Goal: Information Seeking & Learning: Understand process/instructions

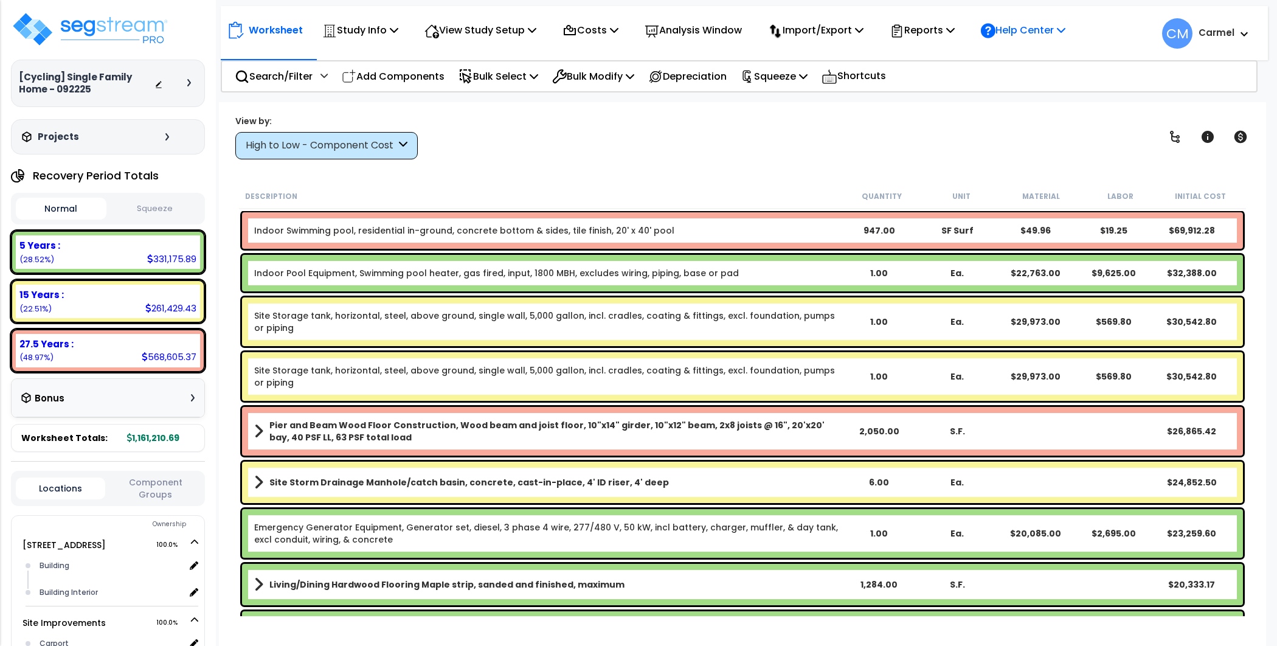
click at [1029, 32] on p "Help Center" at bounding box center [1023, 30] width 85 height 16
click at [952, 31] on p "Reports" at bounding box center [921, 30] width 65 height 16
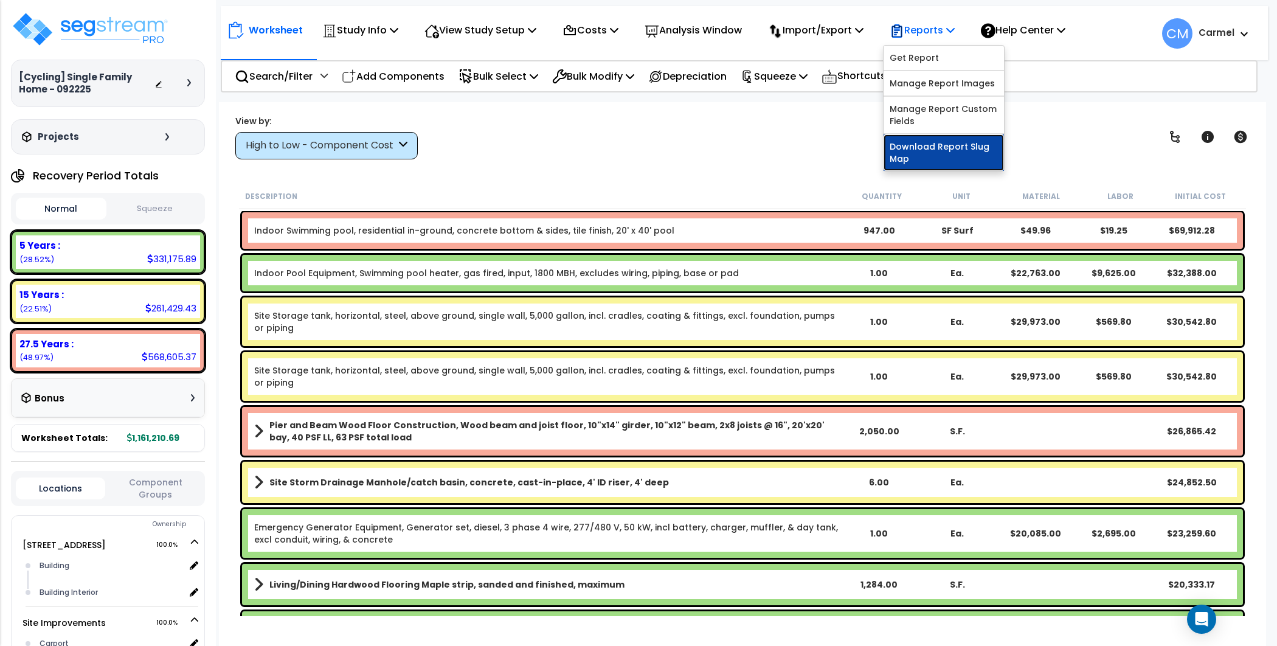
click at [953, 151] on link "Download Report Slug Map" at bounding box center [943, 152] width 120 height 36
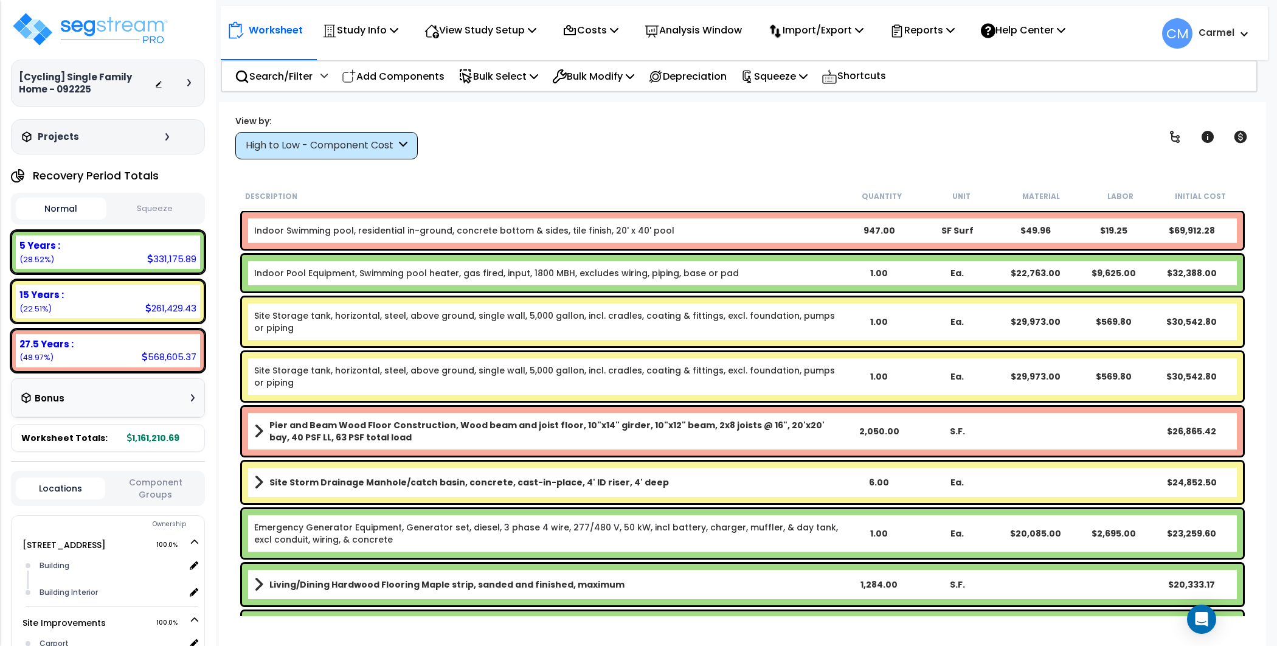
click at [1231, 33] on b "Carmel" at bounding box center [1216, 32] width 36 height 13
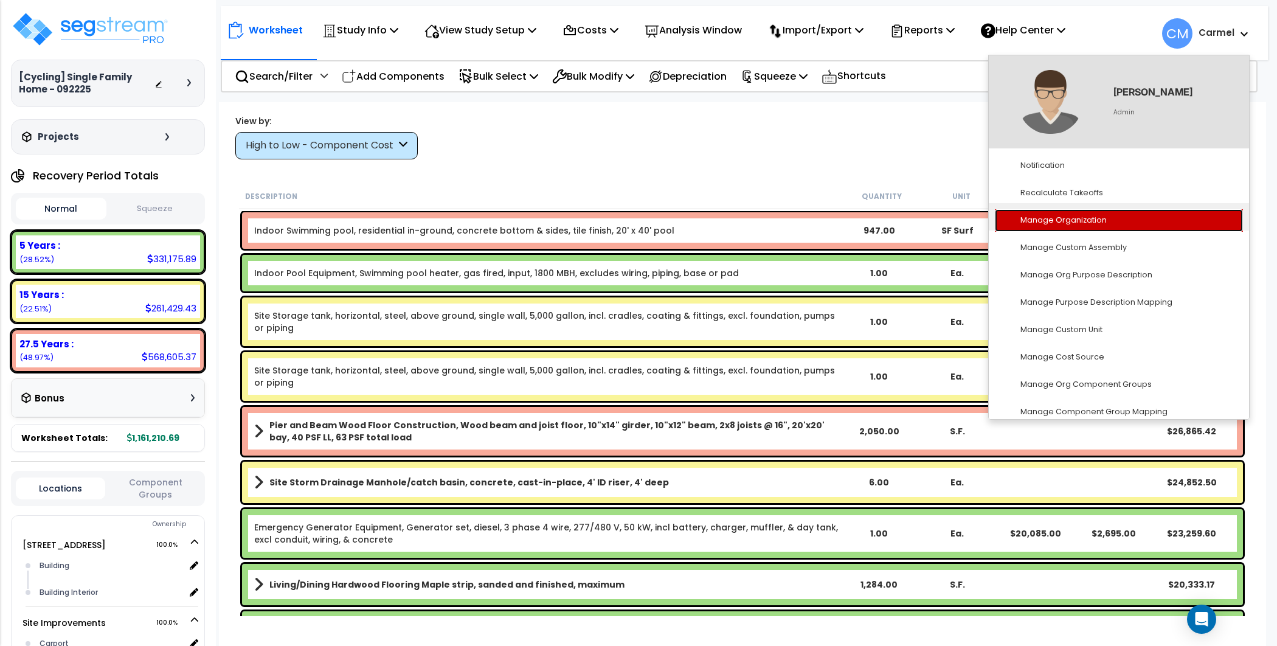
click at [1120, 219] on link "Manage Organization" at bounding box center [1119, 220] width 248 height 22
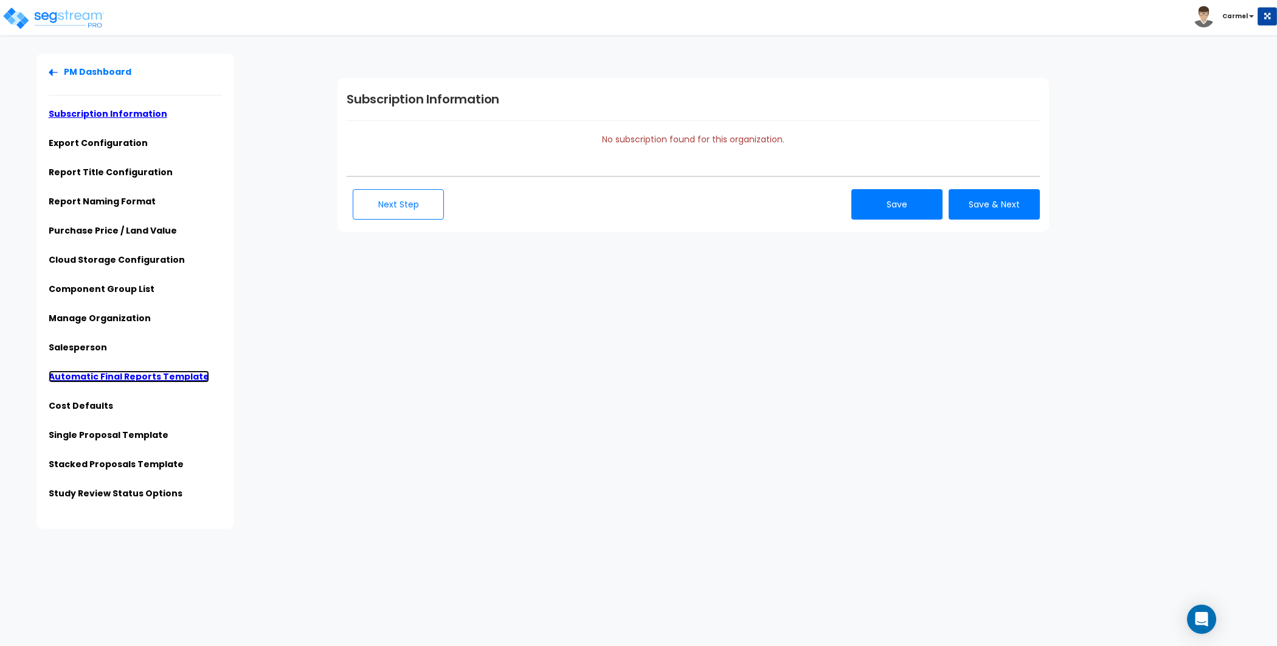
click at [171, 372] on link "Automatic Final Reports Template" at bounding box center [129, 376] width 160 height 12
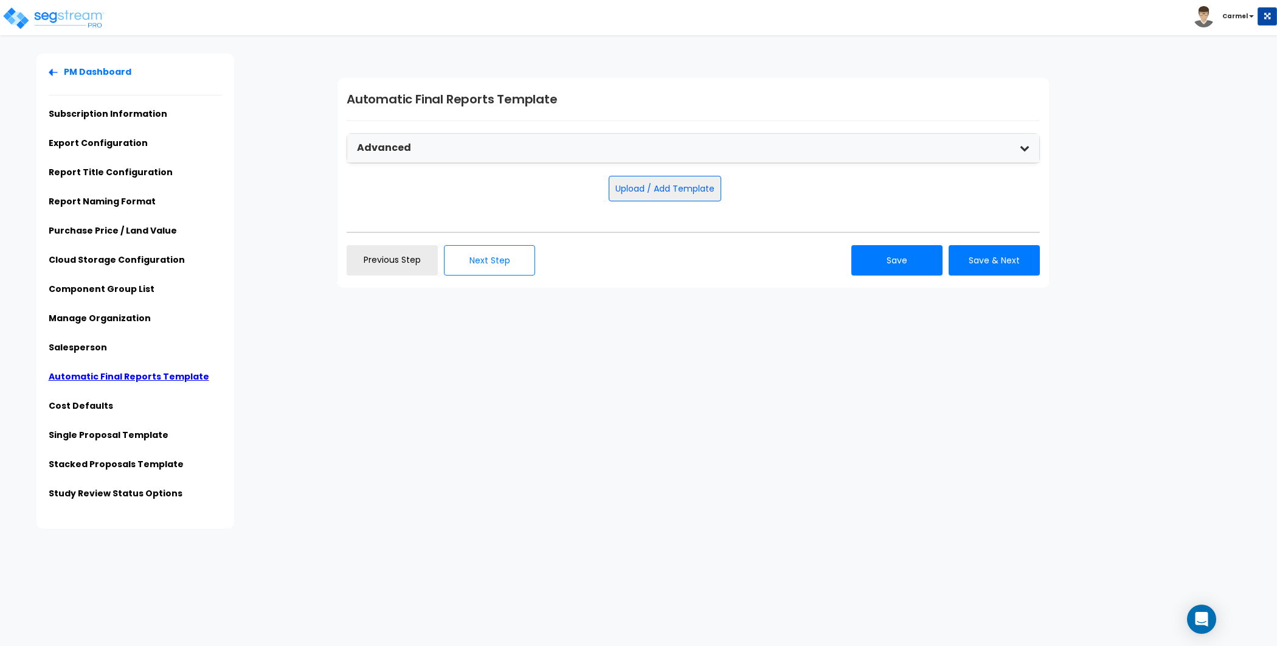
click at [413, 449] on div "PM Dashboard Subscription Information Export Configuration Report Title Configu…" at bounding box center [638, 290] width 1277 height 475
click at [999, 264] on button "Save & Next" at bounding box center [993, 260] width 91 height 30
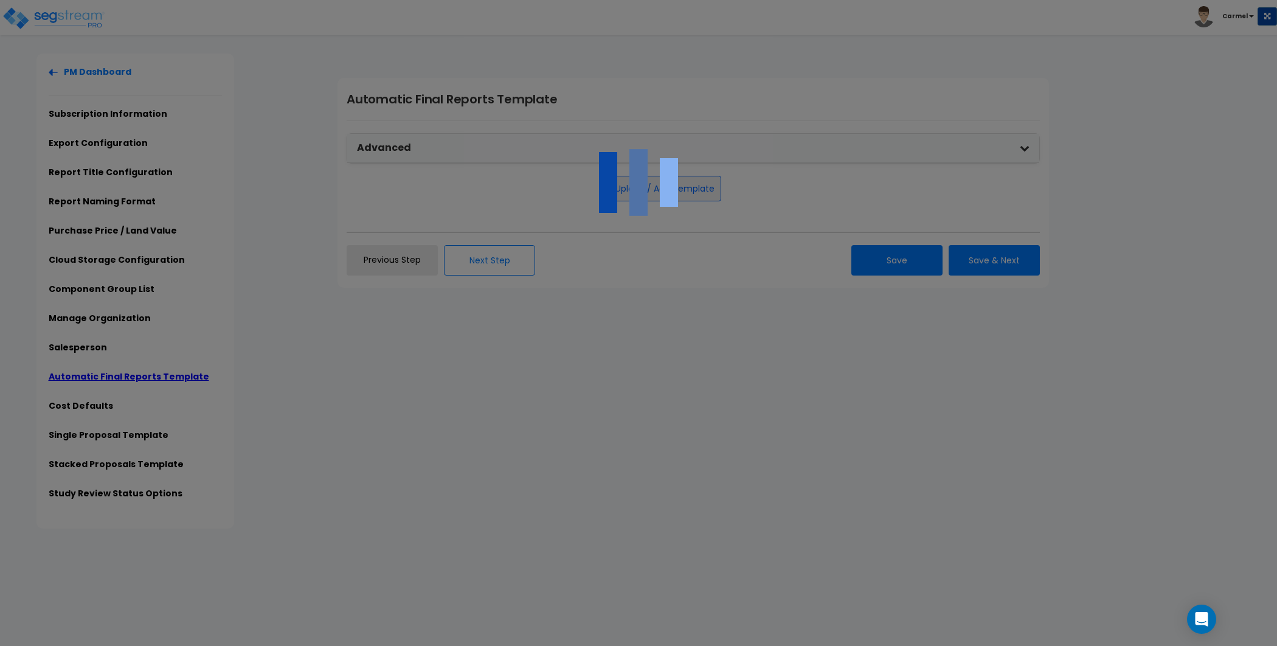
click at [95, 27] on div at bounding box center [638, 323] width 1277 height 646
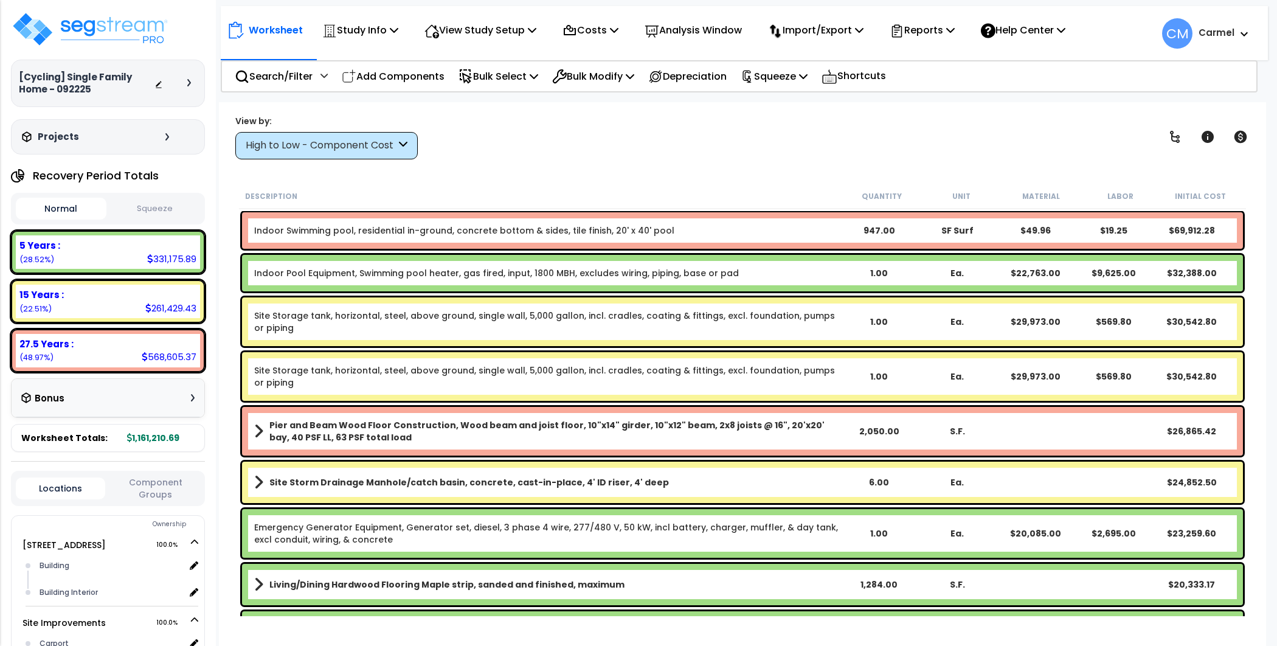
click at [1242, 37] on span at bounding box center [1240, 33] width 13 height 15
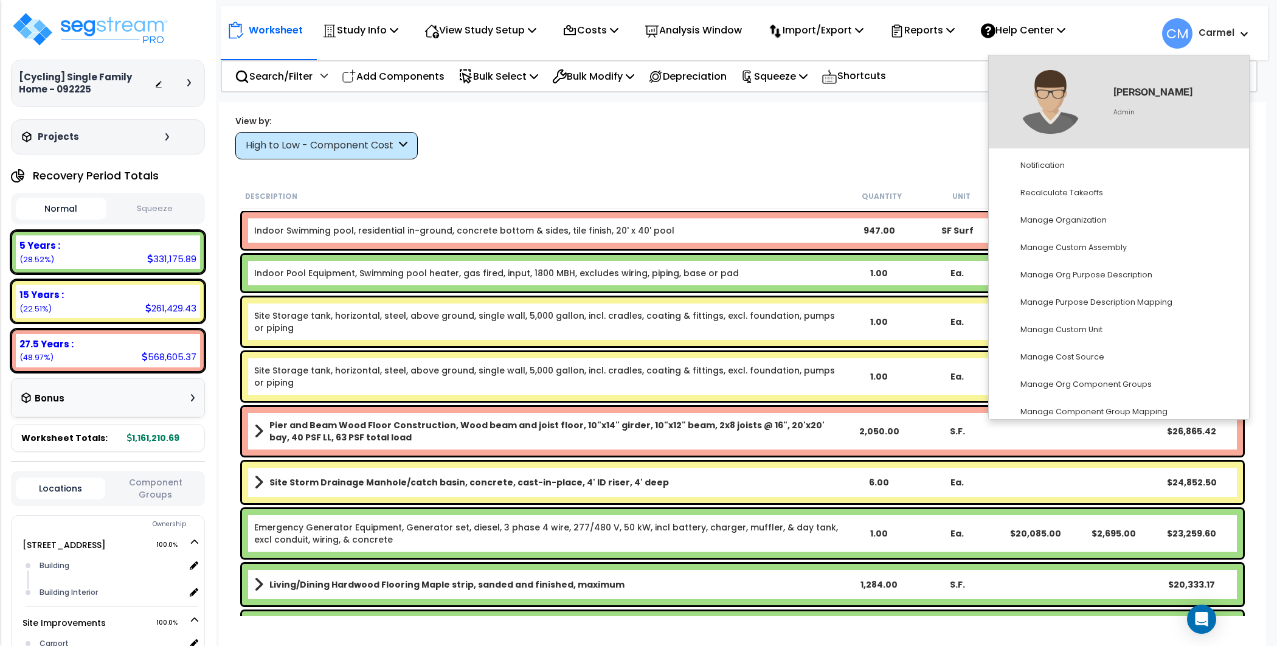
click at [1244, 37] on span at bounding box center [1240, 33] width 13 height 15
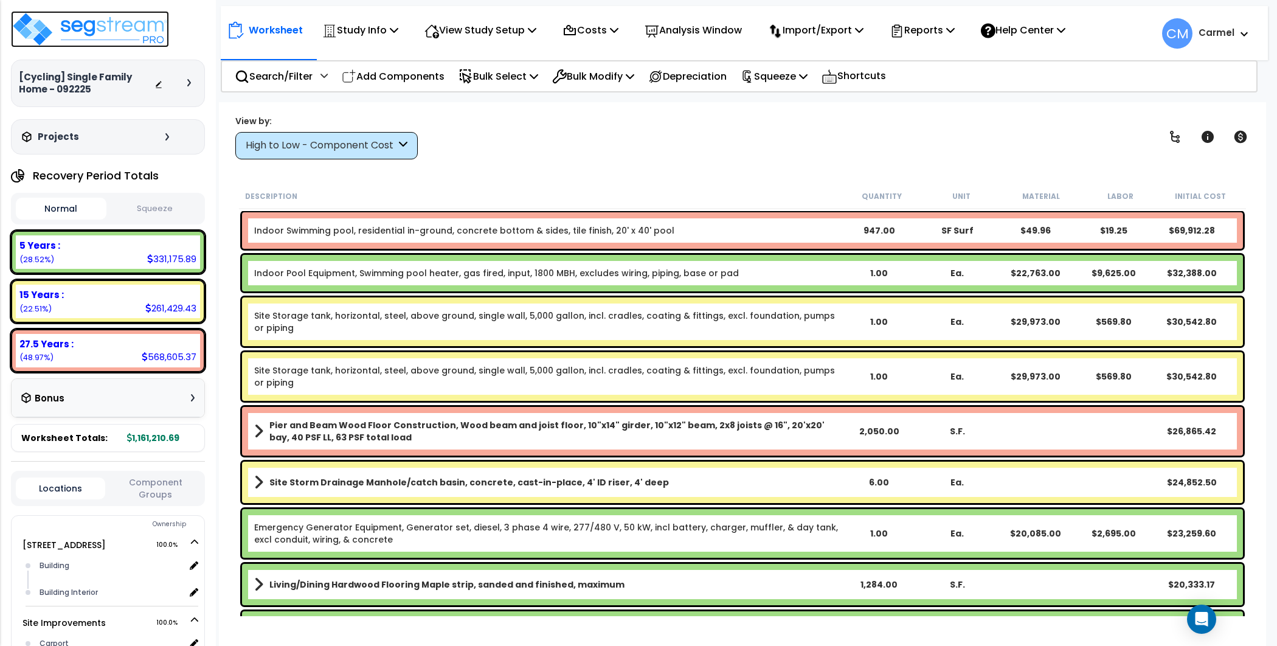
click at [100, 20] on img at bounding box center [90, 29] width 158 height 36
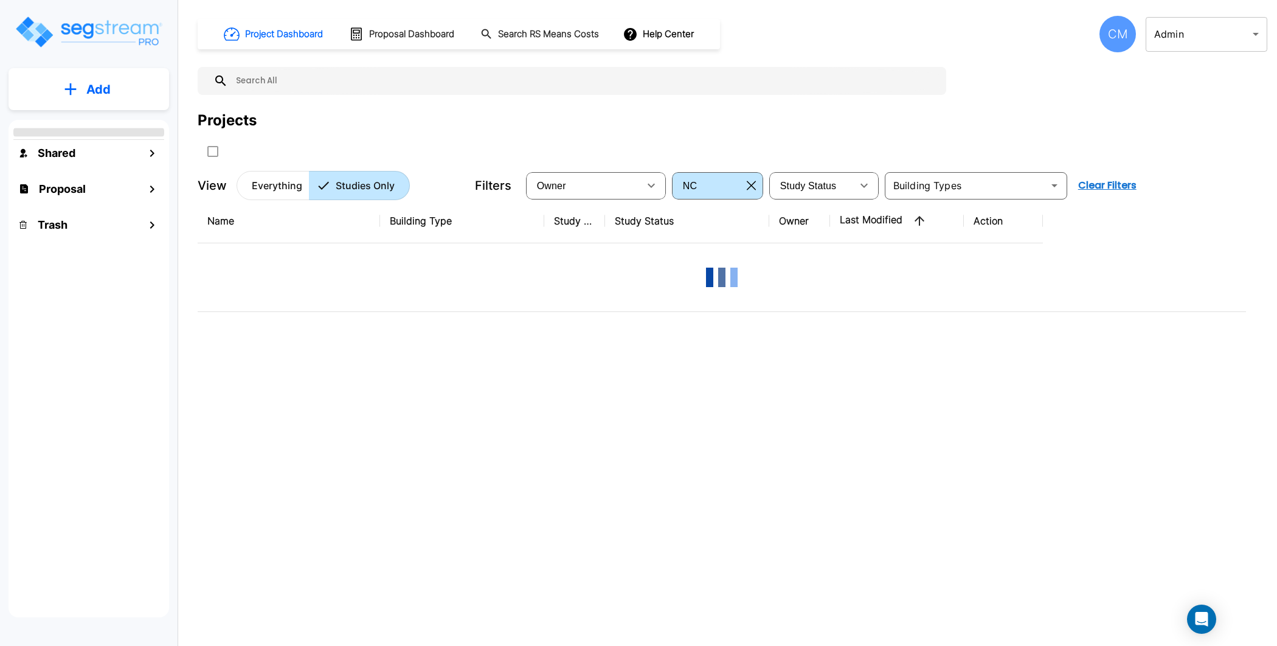
click at [1118, 26] on div "CM" at bounding box center [1117, 34] width 36 height 36
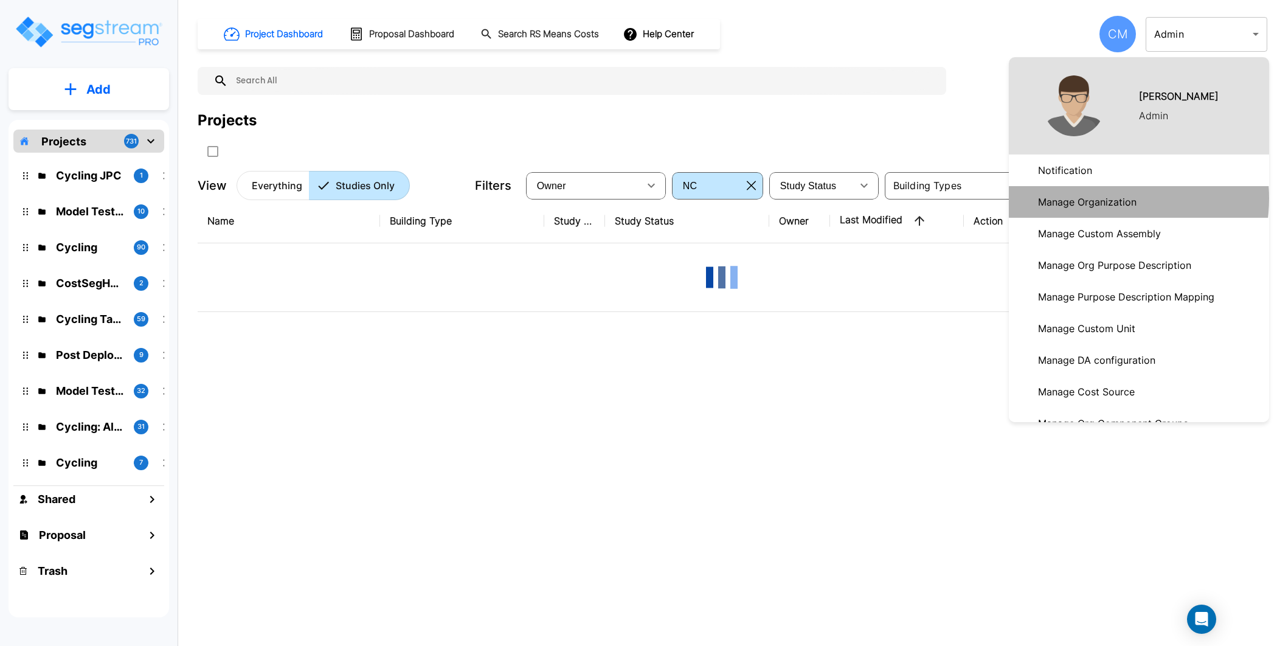
click at [1096, 198] on p "Manage Organization" at bounding box center [1087, 202] width 108 height 24
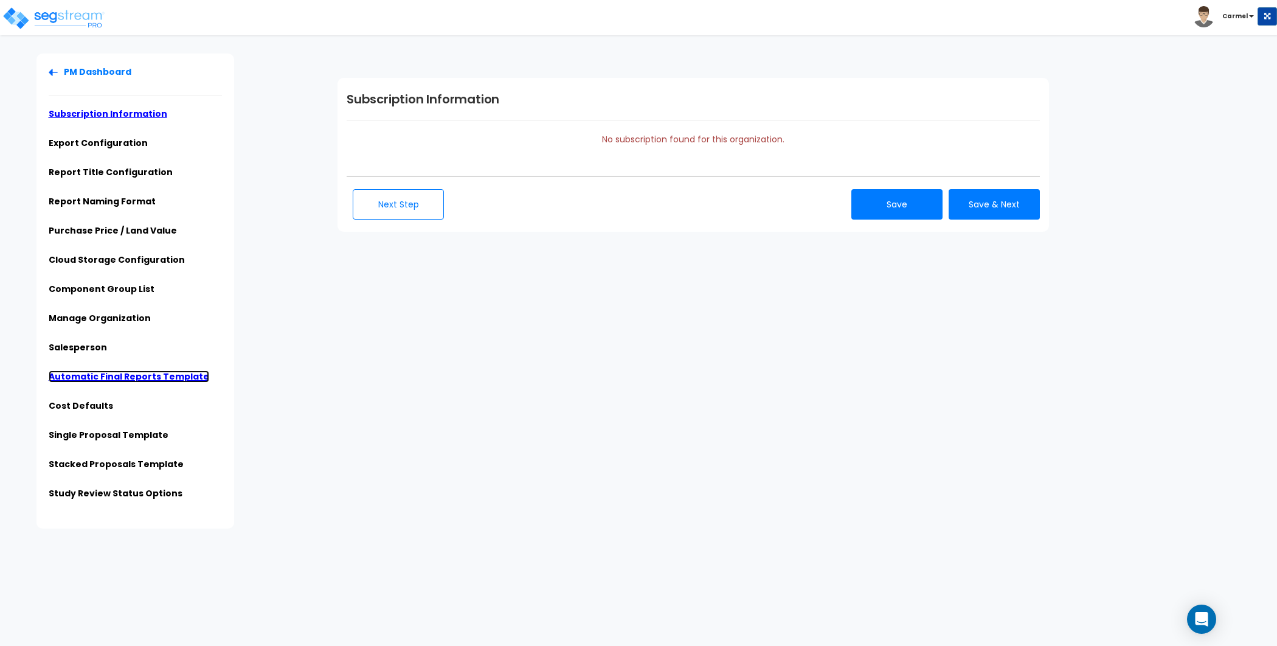
click at [129, 377] on link "Automatic Final Reports Template" at bounding box center [129, 376] width 160 height 12
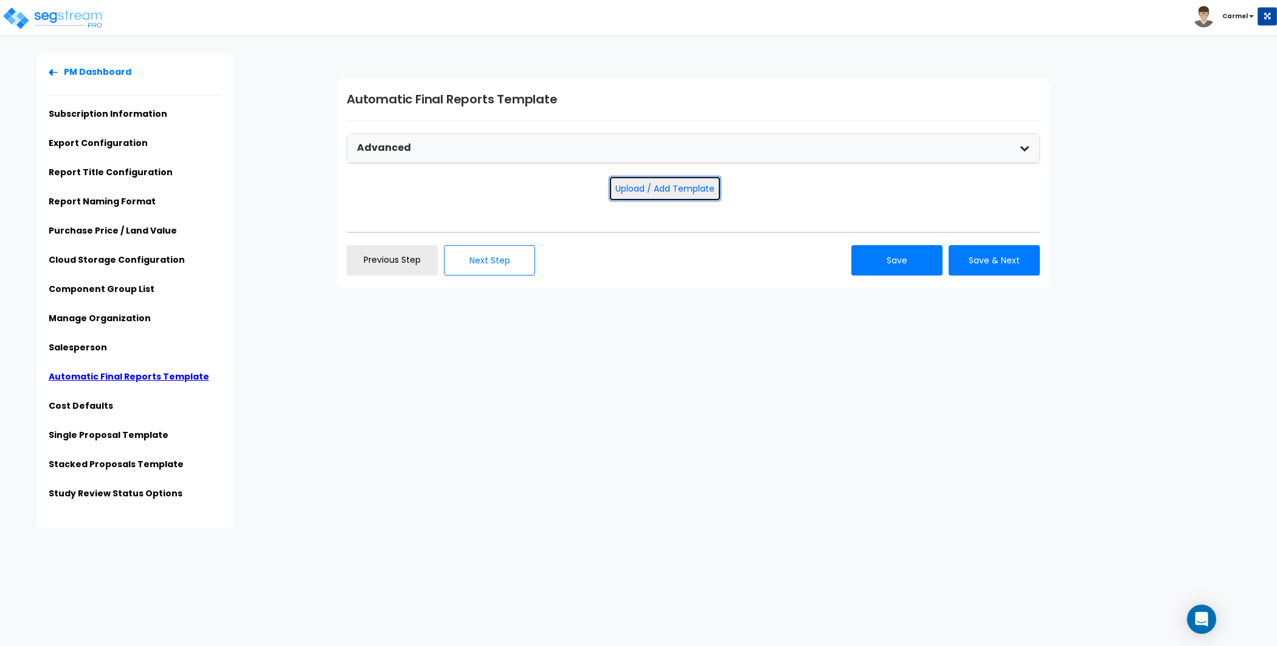
click at [678, 193] on button "Upload / Add Template" at bounding box center [665, 189] width 112 height 26
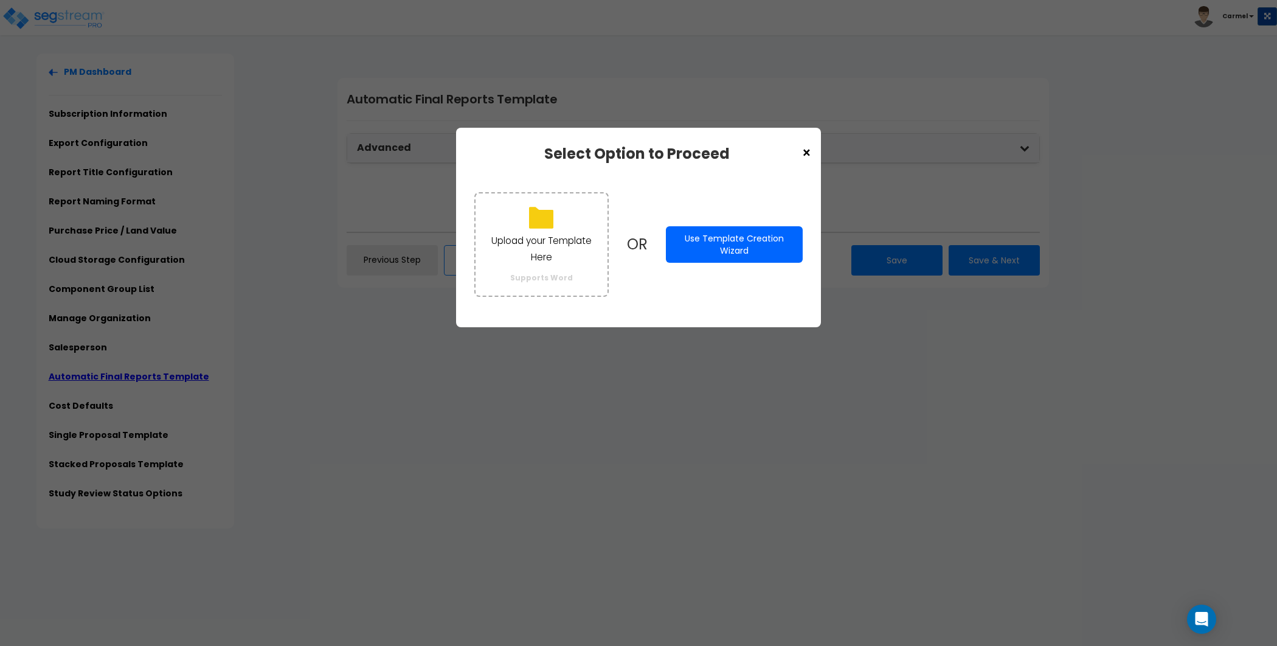
click at [731, 253] on button "Use Template Creation Wizard" at bounding box center [734, 244] width 137 height 36
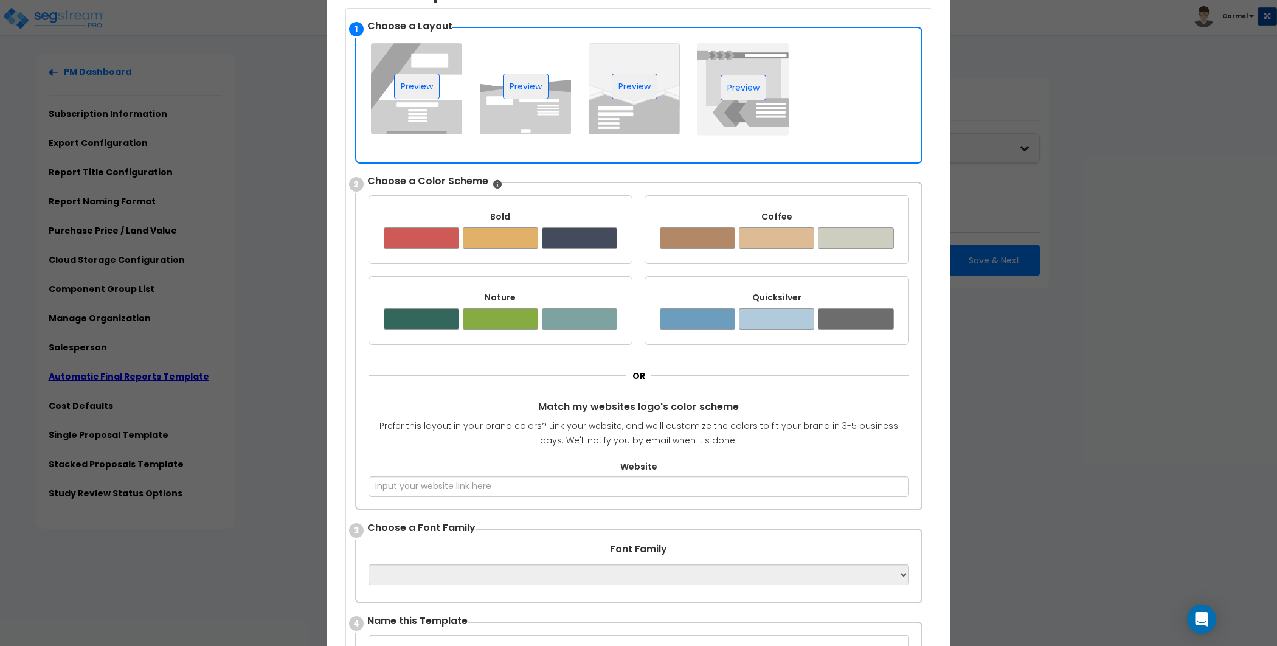
scroll to position [139, 0]
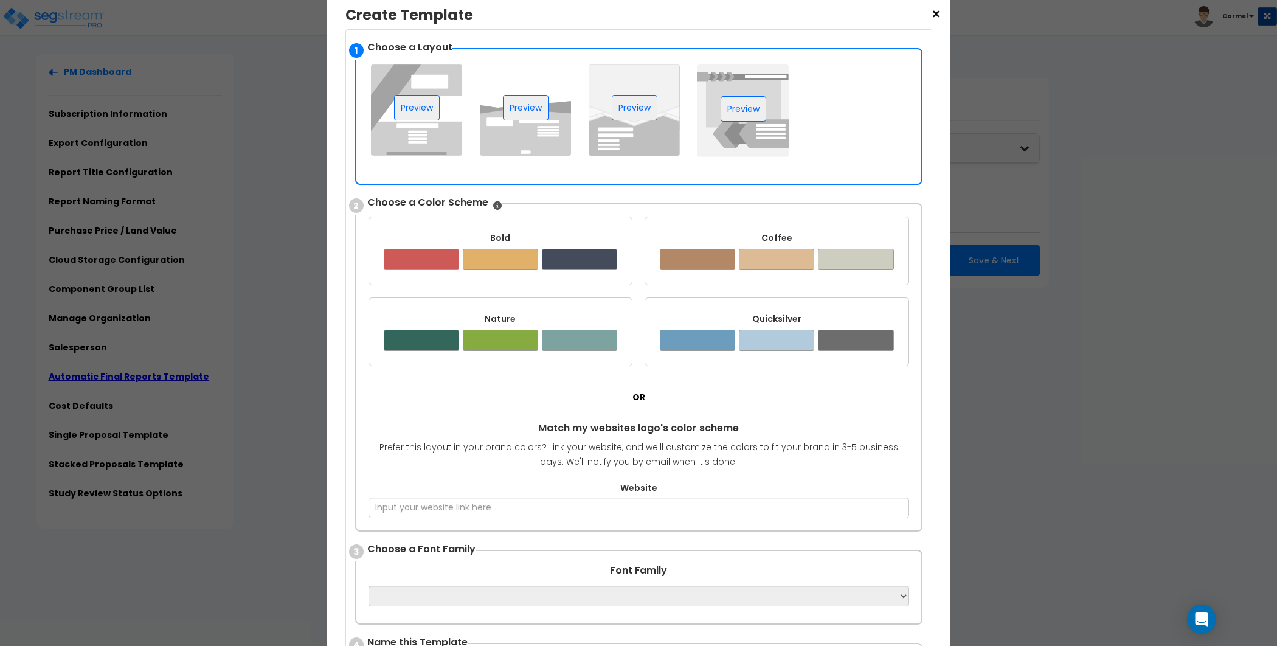
click at [640, 142] on img at bounding box center [633, 109] width 91 height 91
click at [722, 337] on div at bounding box center [697, 340] width 75 height 21
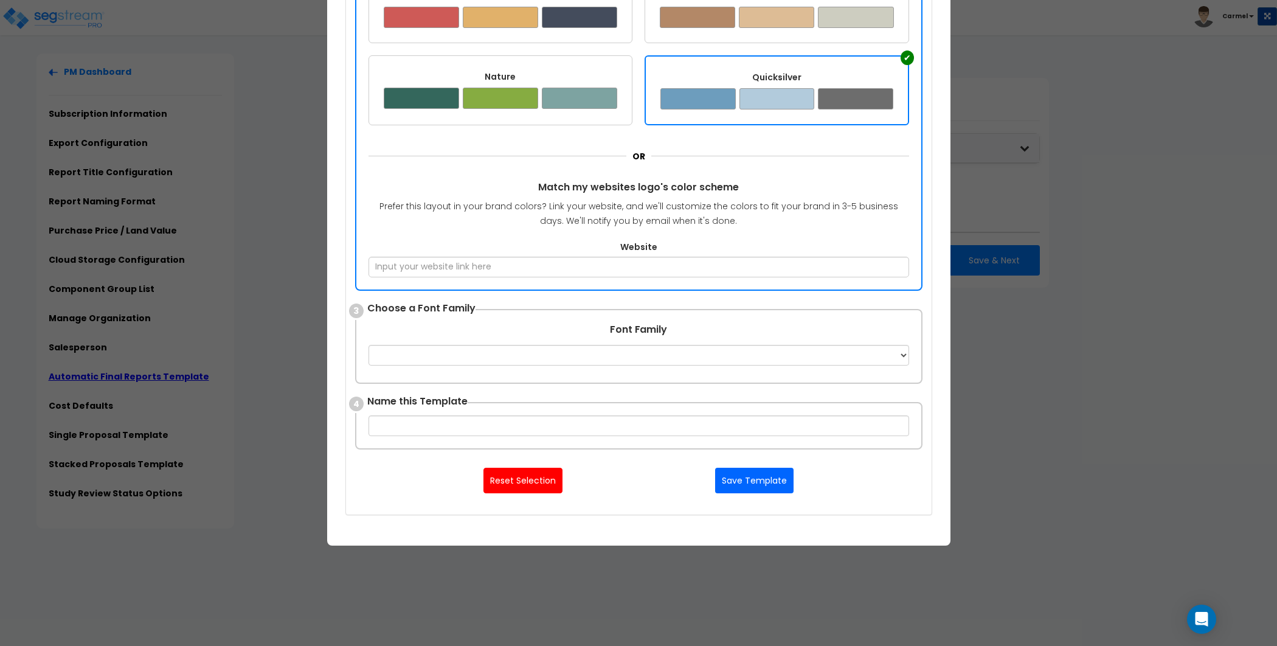
scroll to position [396, 0]
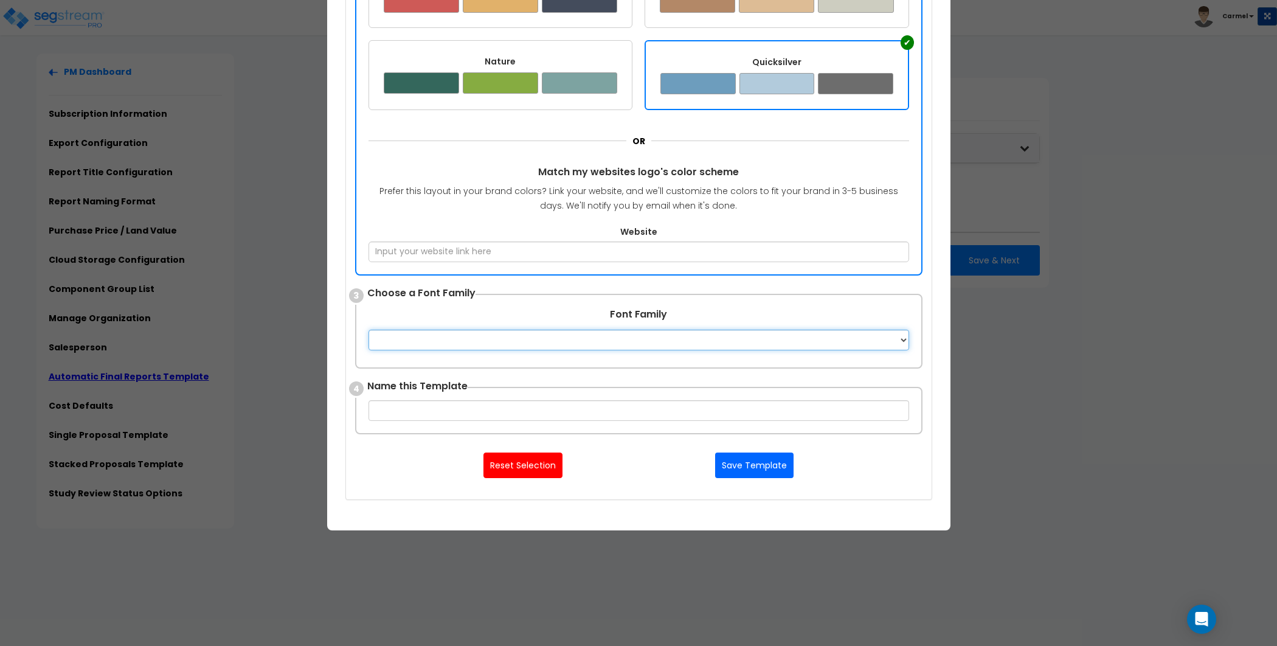
click at [693, 343] on select "Apple Chancery Aptos Arial Avenir Baskerville Calibri Cambria Century Gothic Co…" at bounding box center [638, 340] width 540 height 21
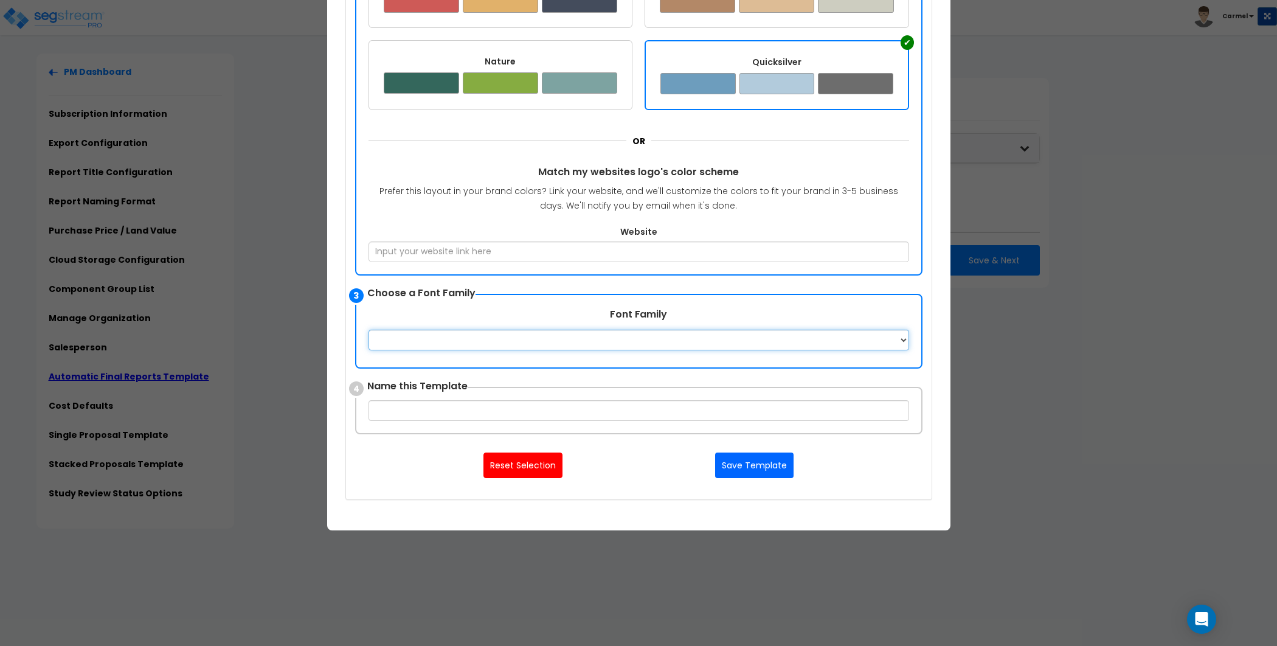
click at [590, 337] on select "Apple Chancery Aptos Arial Avenir Baskerville Calibri Cambria Century Gothic Co…" at bounding box center [638, 340] width 540 height 21
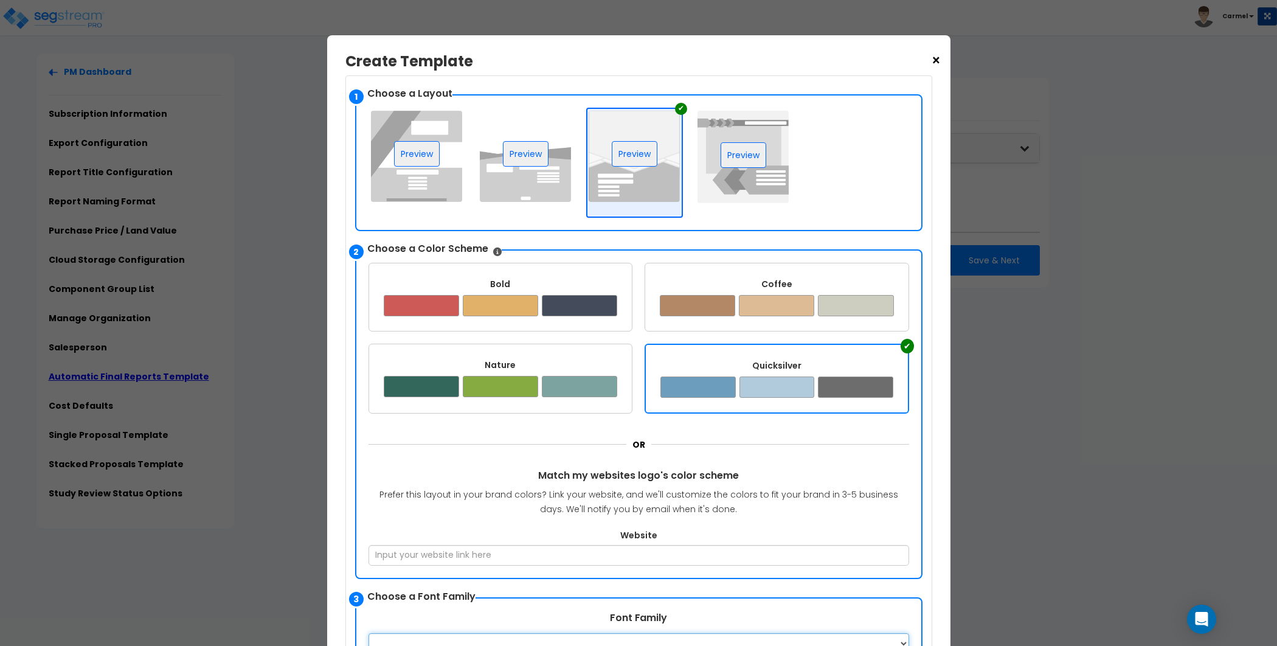
scroll to position [0, 0]
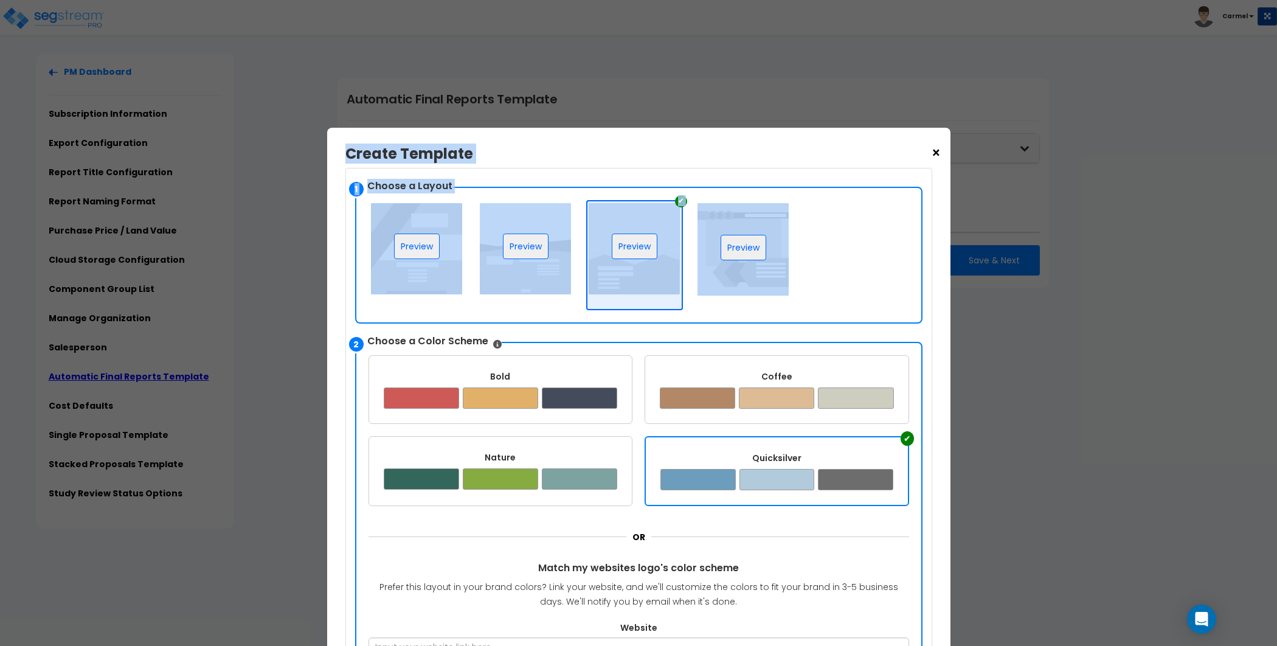
drag, startPoint x: 937, startPoint y: 153, endPoint x: 844, endPoint y: 271, distance: 150.3
click at [846, 271] on div "× Create Template Upload your Template Here Supports Word OR Use Template Creat…" at bounding box center [638, 527] width 623 height 798
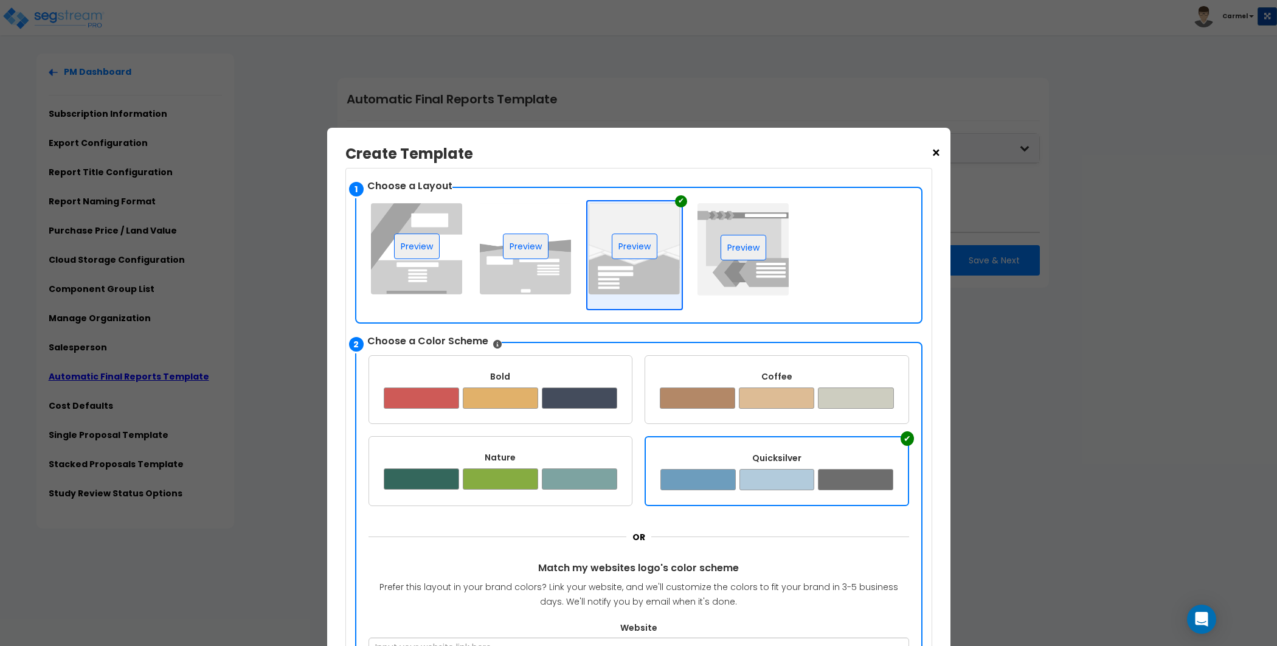
click at [762, 569] on span "Match my websites logo's color scheme" at bounding box center [638, 568] width 540 height 14
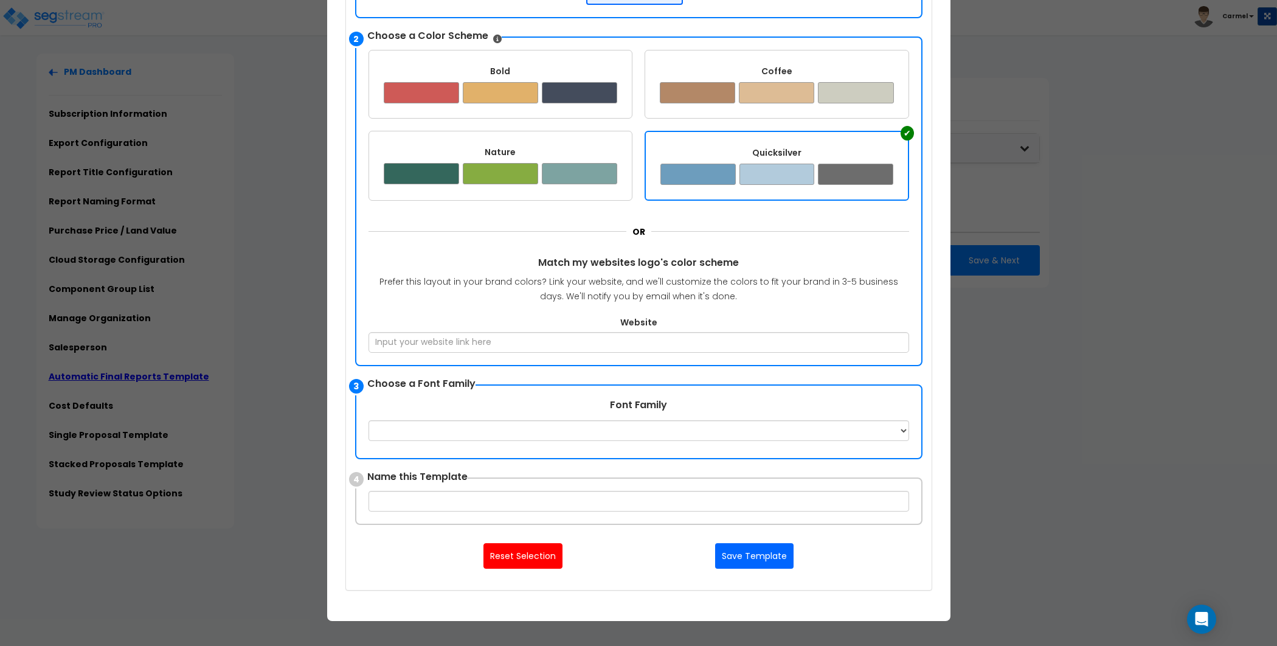
scroll to position [311, 0]
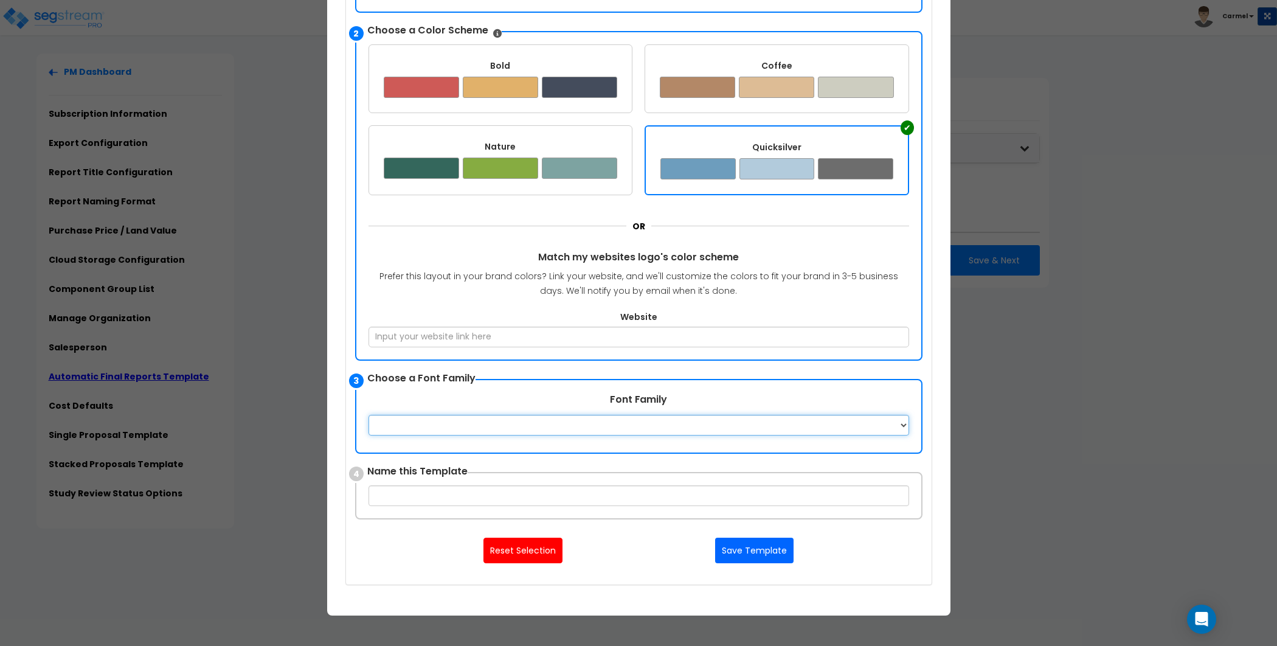
click at [603, 428] on select "Apple Chancery Aptos Arial Avenir Baskerville Calibri Cambria Century Gothic Co…" at bounding box center [638, 425] width 540 height 21
select select "Helvetica"
click at [368, 415] on select "Apple Chancery Aptos Arial Avenir Baskerville Calibri Cambria Century Gothic Co…" at bounding box center [638, 425] width 540 height 21
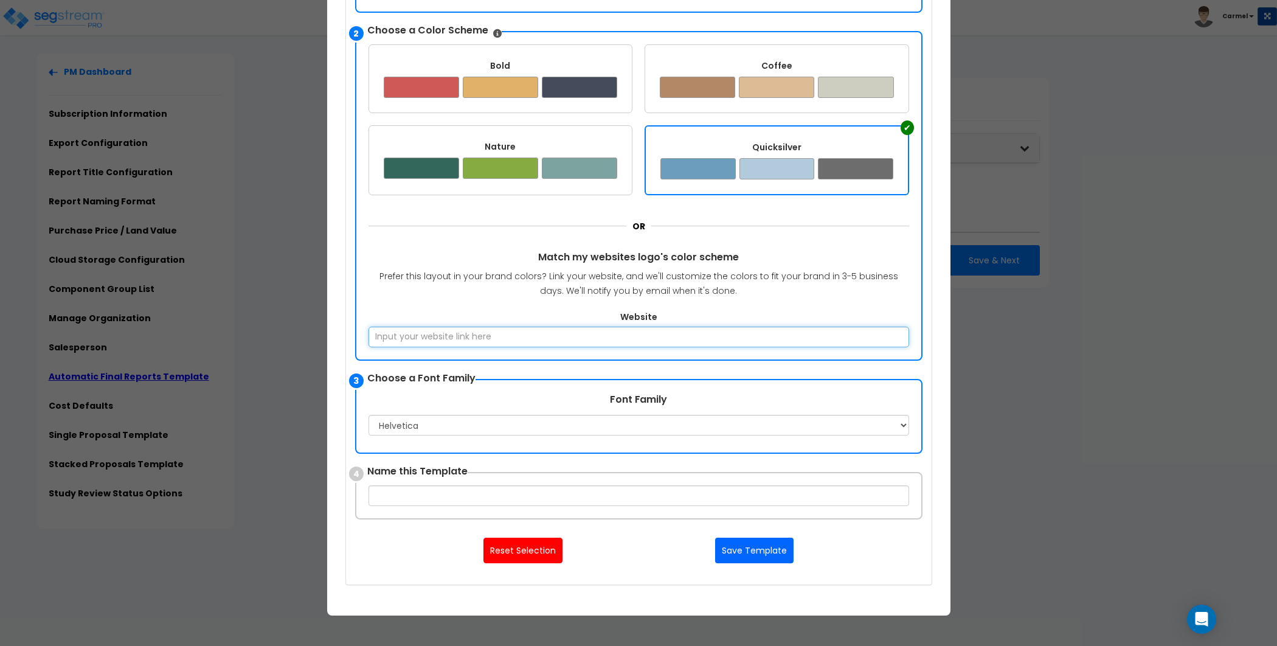
click at [503, 326] on input "Website" at bounding box center [638, 336] width 540 height 21
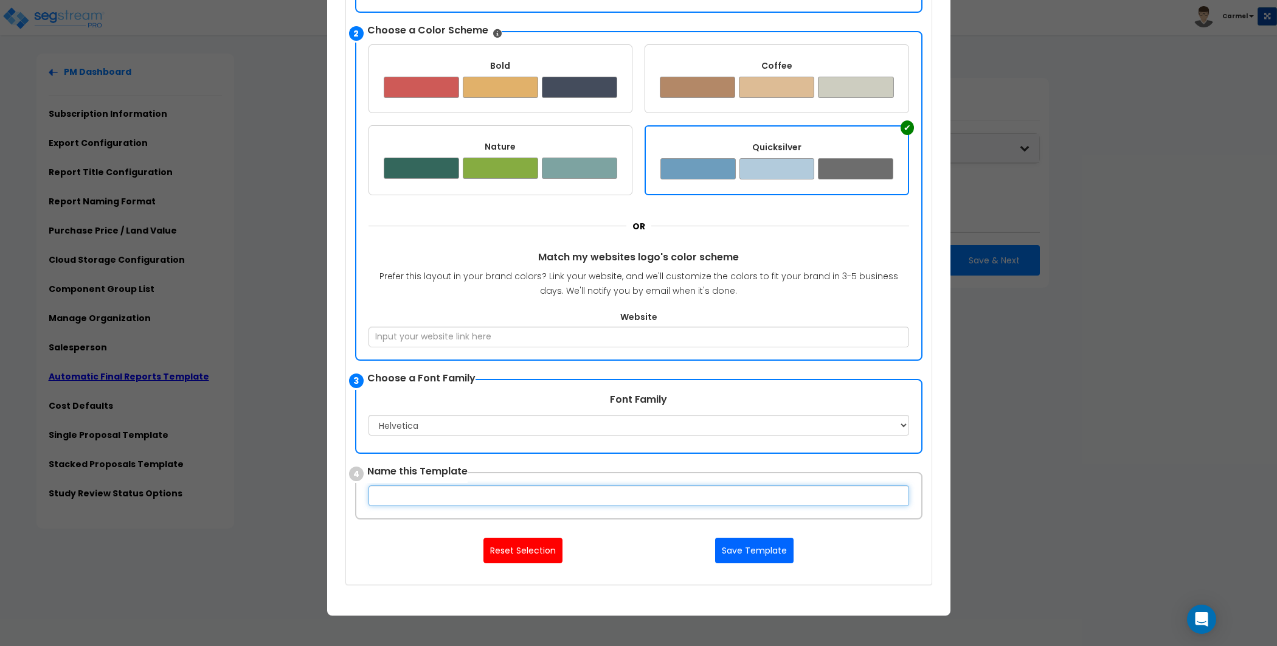
click at [611, 495] on input "text" at bounding box center [638, 495] width 540 height 21
type input "Admin Template 1"
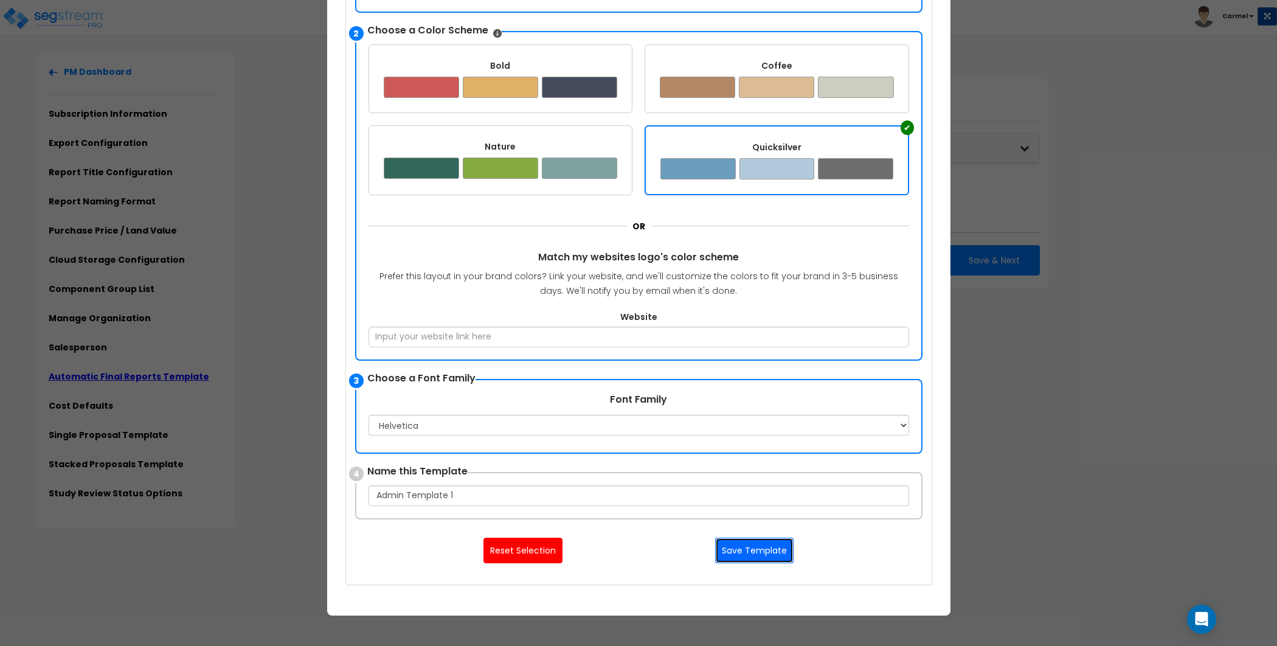
click at [773, 551] on button "Save Template" at bounding box center [754, 550] width 78 height 26
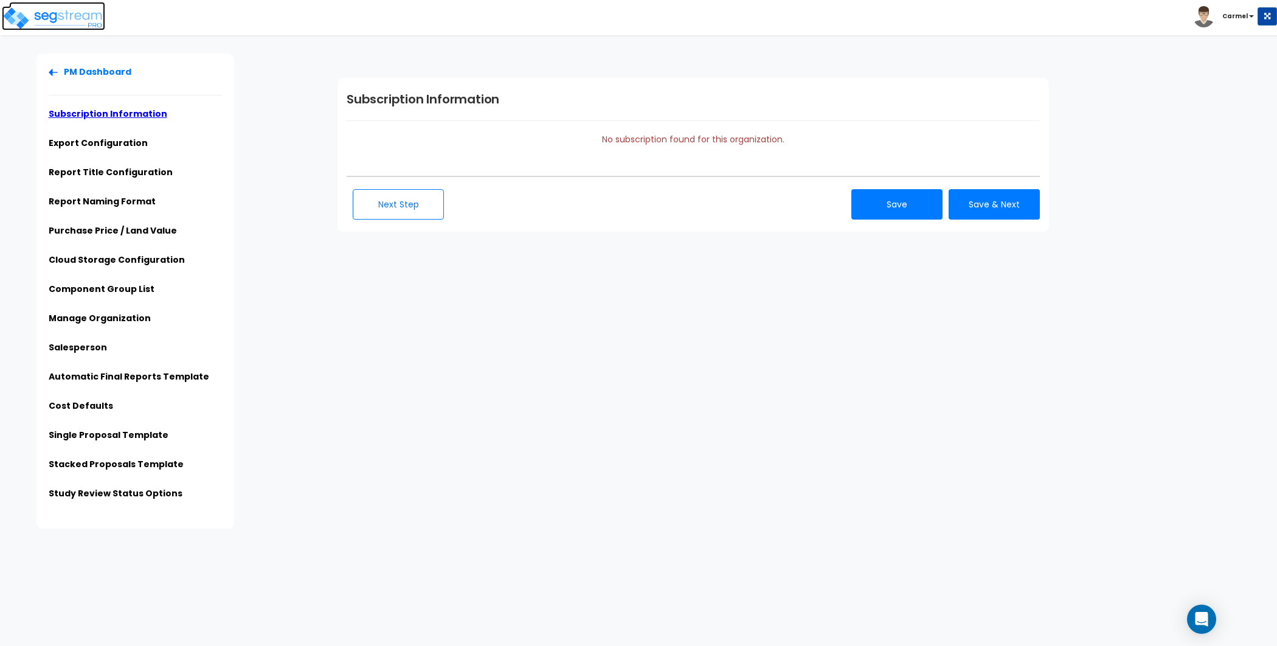
click at [83, 21] on img at bounding box center [53, 18] width 103 height 24
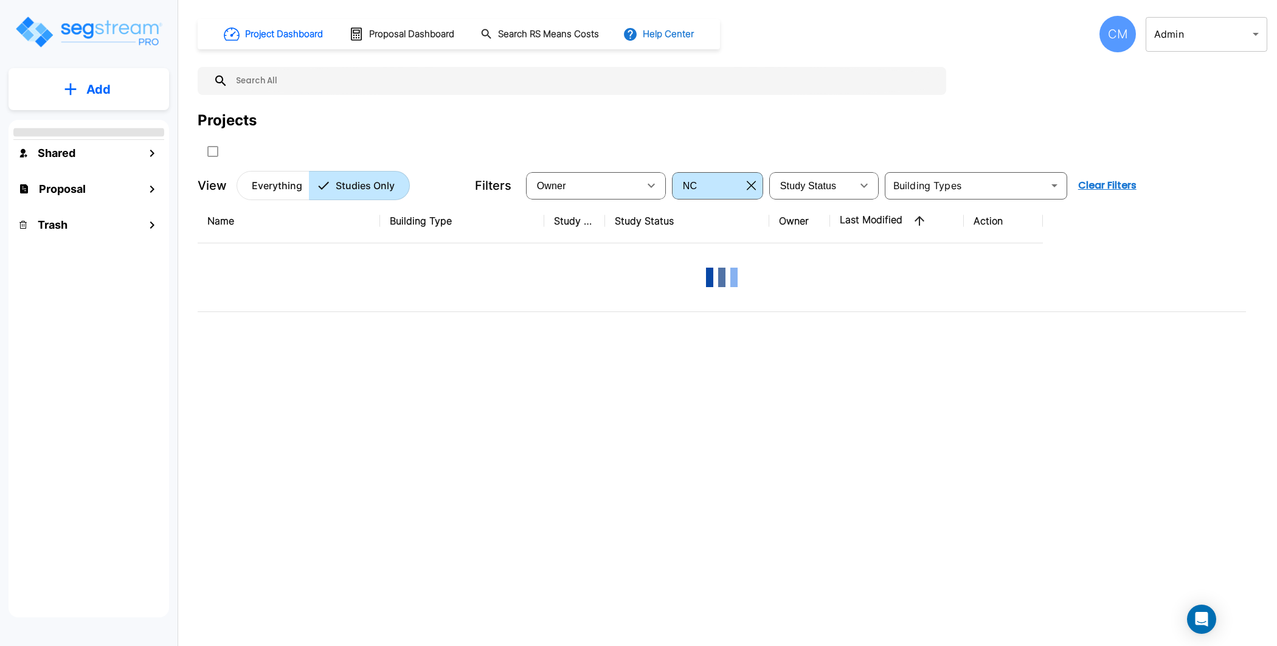
click at [688, 35] on button "Help Center" at bounding box center [659, 33] width 78 height 23
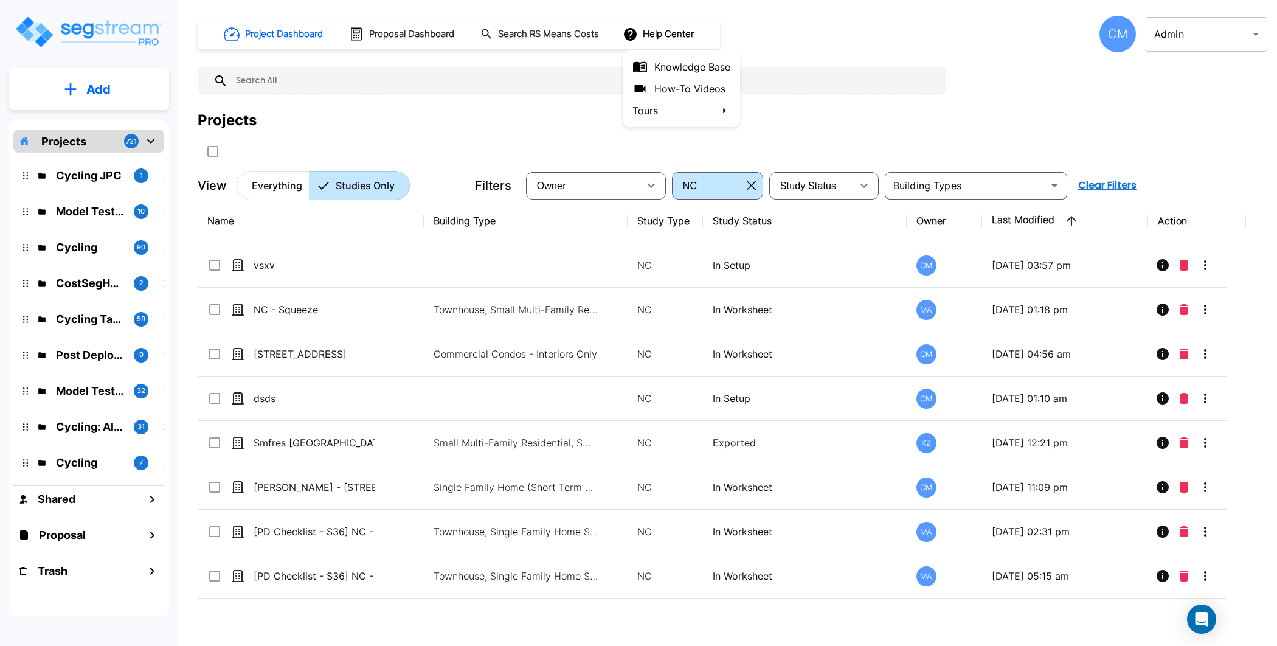
click at [713, 95] on link "How-To Videos" at bounding box center [681, 89] width 117 height 22
click at [594, 184] on div "Owner" at bounding box center [583, 185] width 111 height 34
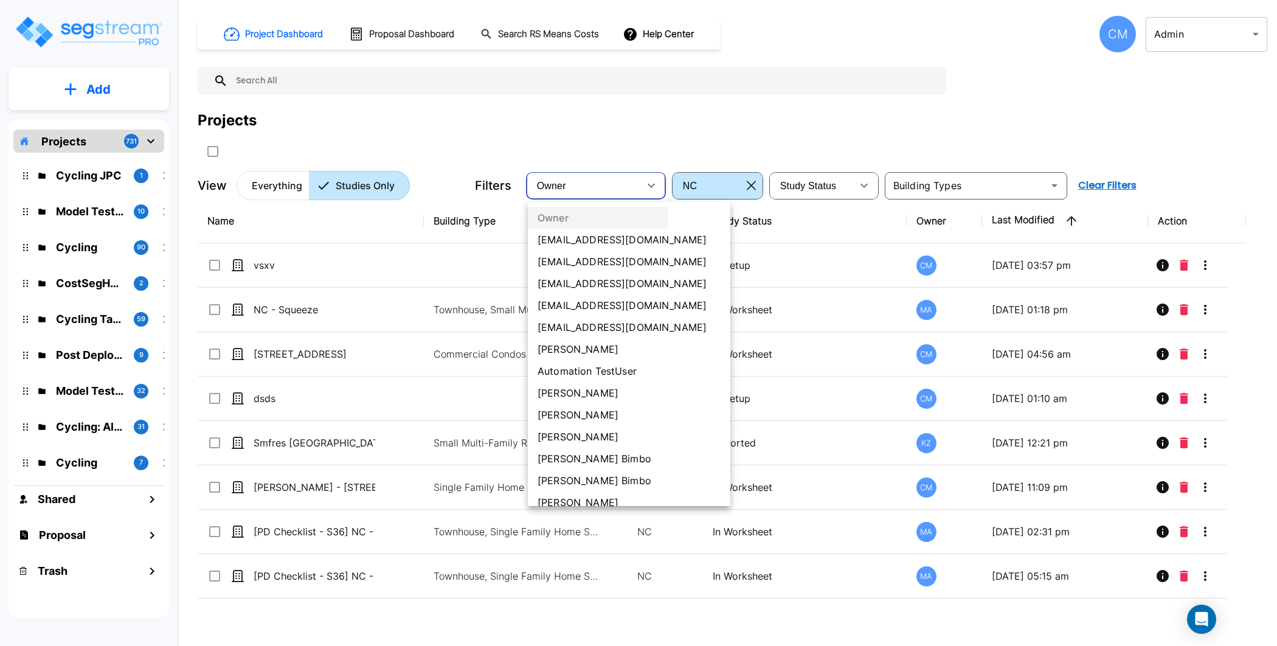
click at [590, 415] on li "Carmel Matunog" at bounding box center [629, 415] width 202 height 22
type input "34"
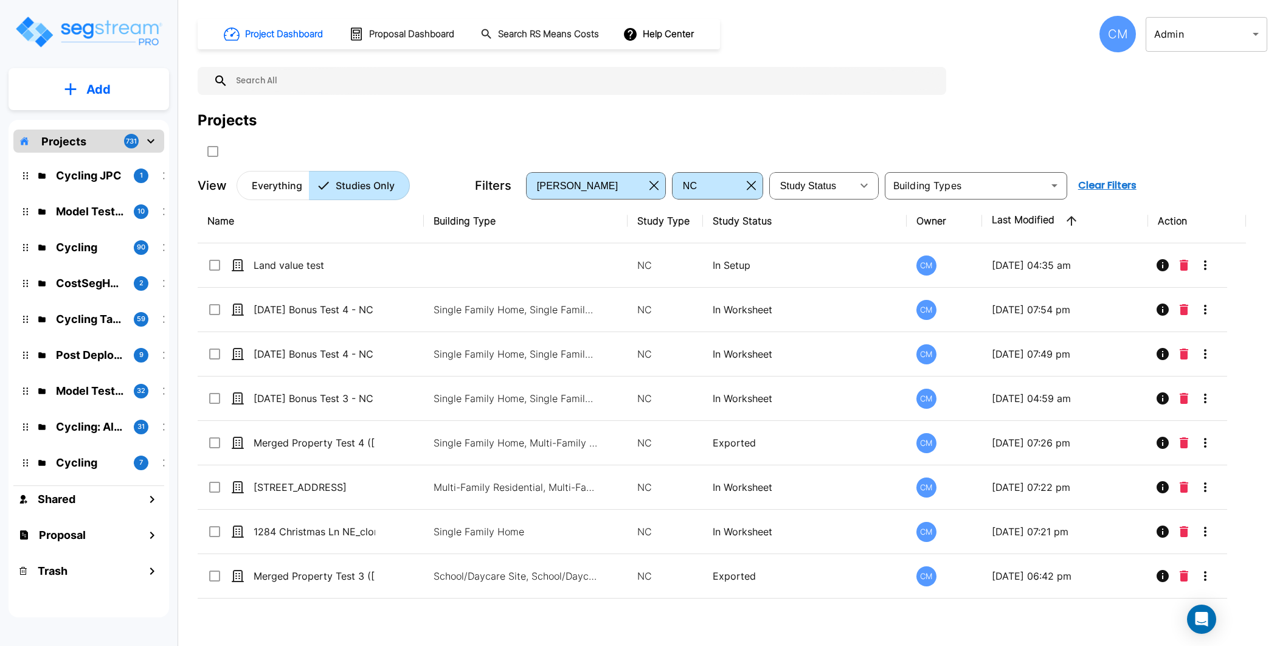
click at [864, 98] on div "Project Dashboard Proposal Dashboard Search RS Means Costs Help Center CM Admin…" at bounding box center [732, 108] width 1069 height 184
drag, startPoint x: 486, startPoint y: 308, endPoint x: 562, endPoint y: 232, distance: 107.0
click at [754, 181] on icon "button" at bounding box center [751, 185] width 9 height 9
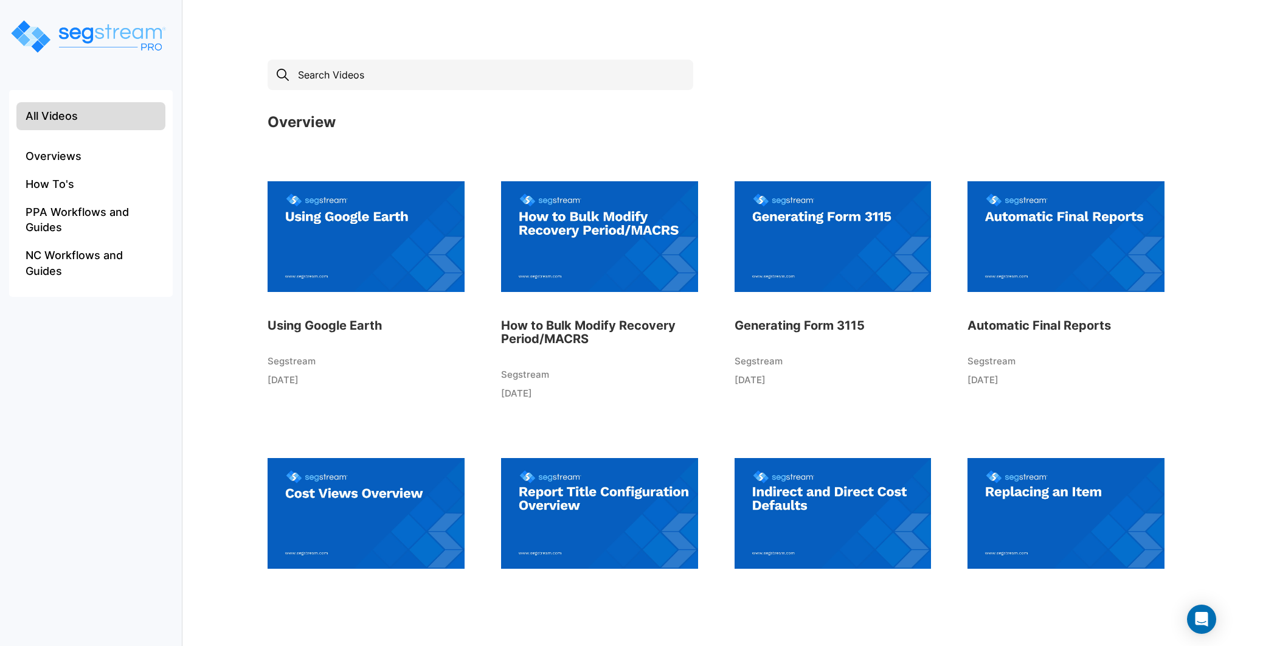
click at [613, 239] on img at bounding box center [599, 237] width 197 height 134
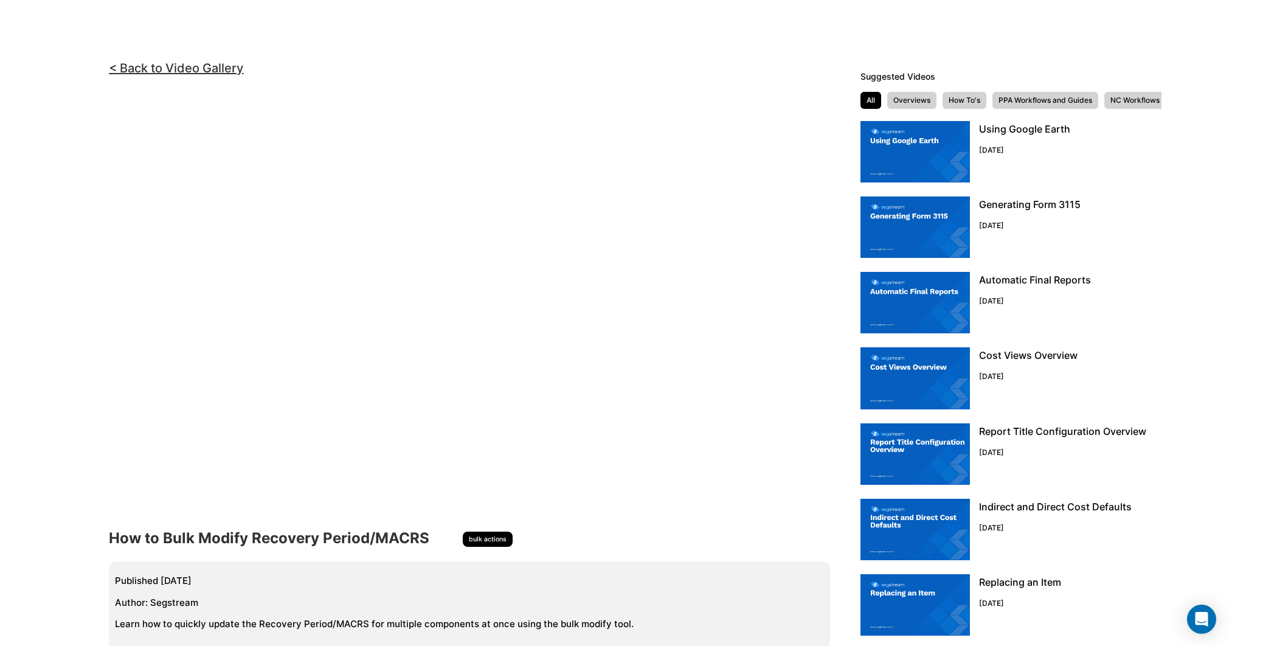
click at [719, 50] on html "We are Building your Study. So please grab a coffee and let us do the heavy lif…" at bounding box center [638, 349] width 1277 height 699
click at [136, 69] on link "< Back to Video Gallery" at bounding box center [176, 68] width 134 height 15
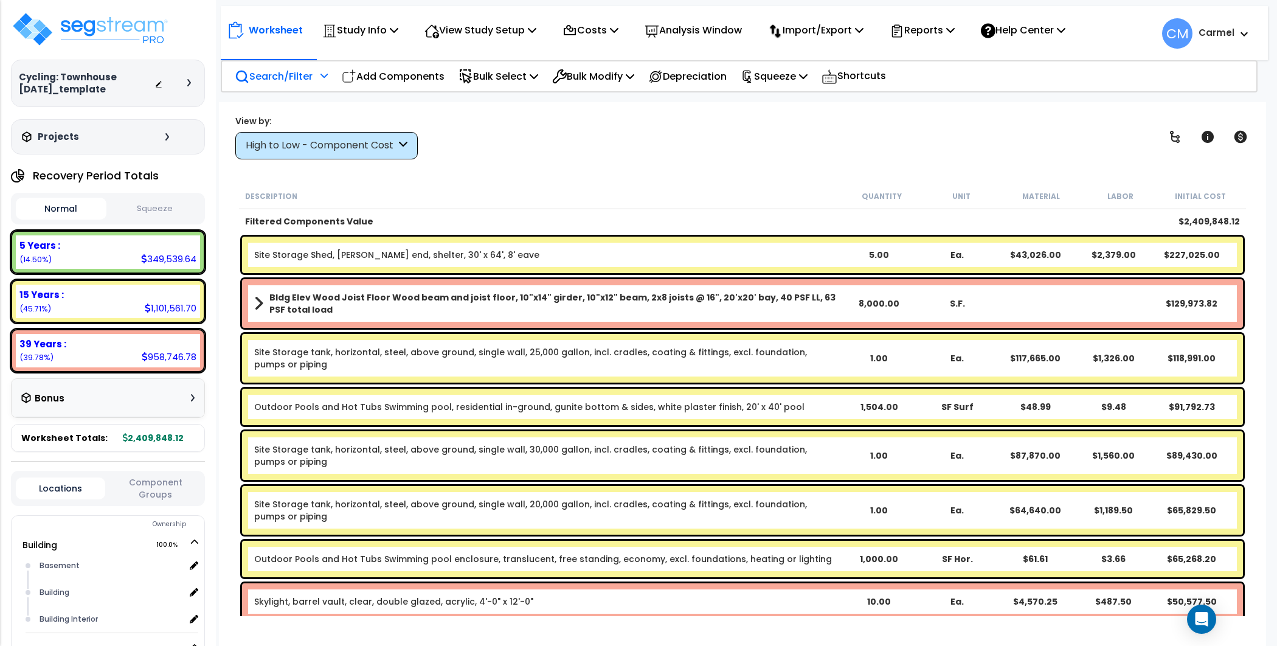
click at [330, 74] on div "Search/Filter Additional Search / Filter" at bounding box center [281, 76] width 106 height 29
click at [326, 72] on icon at bounding box center [323, 75] width 7 height 9
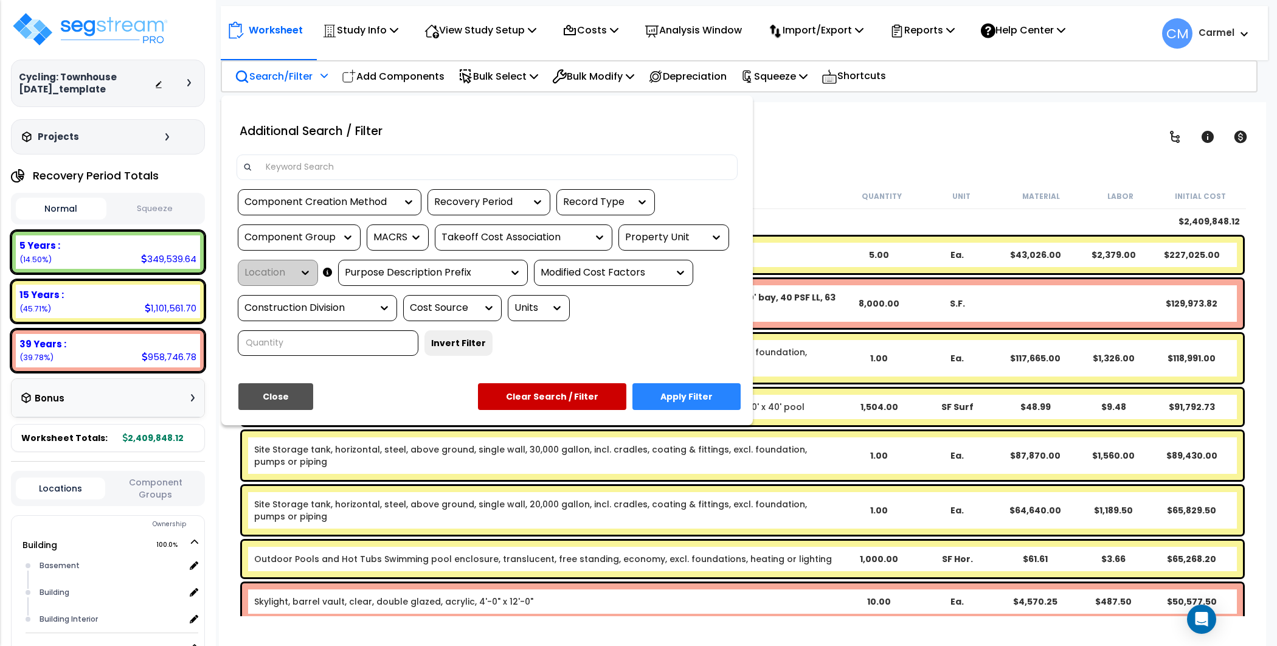
click at [326, 72] on div at bounding box center [638, 323] width 1277 height 646
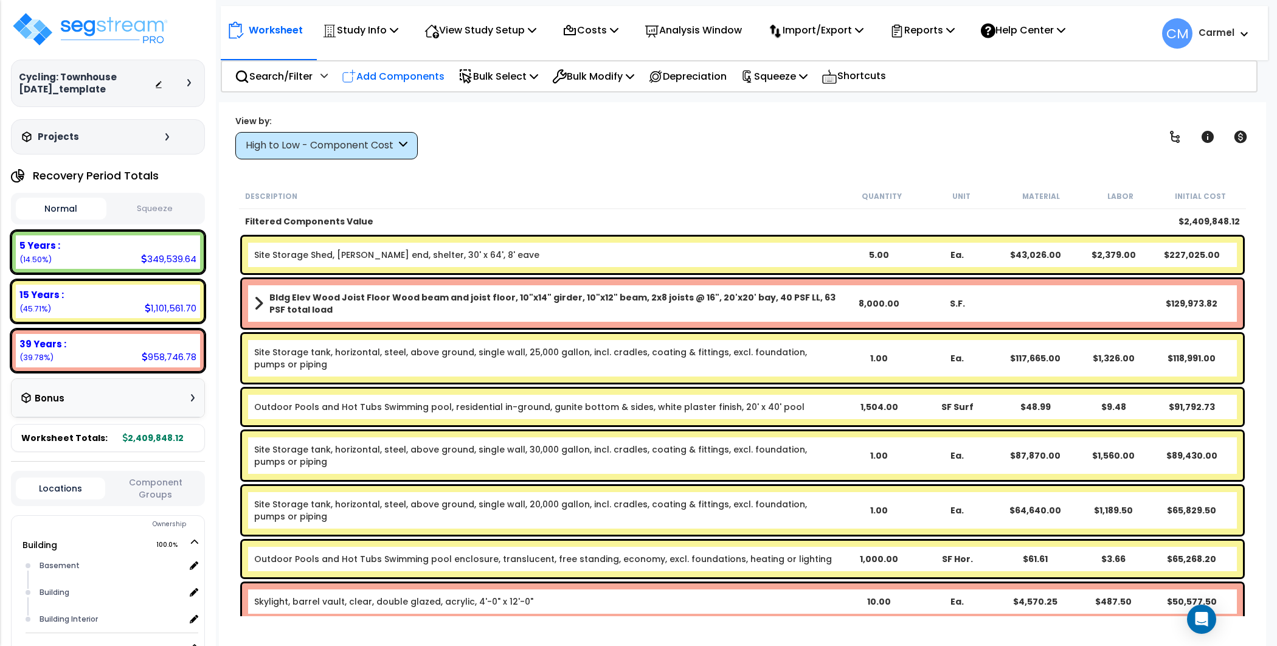
click at [438, 74] on p "Add Components" at bounding box center [393, 76] width 103 height 16
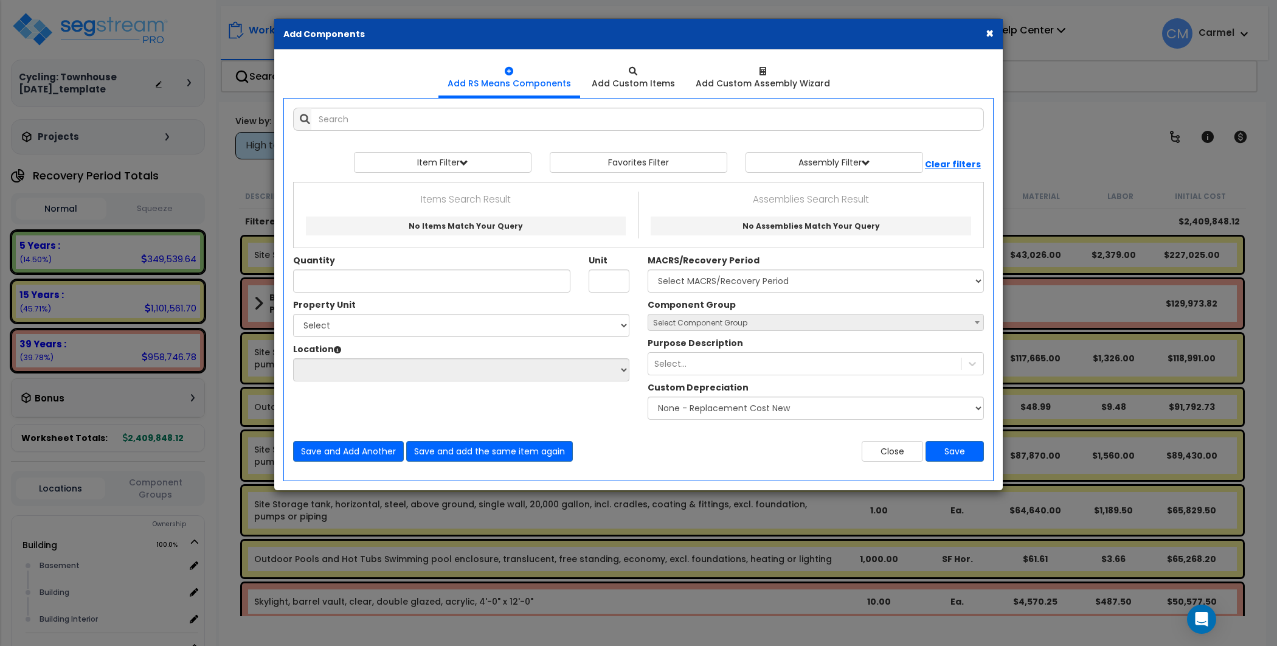
click at [635, 275] on div "Unit" at bounding box center [608, 273] width 59 height 38
click at [987, 32] on button "×" at bounding box center [989, 33] width 8 height 13
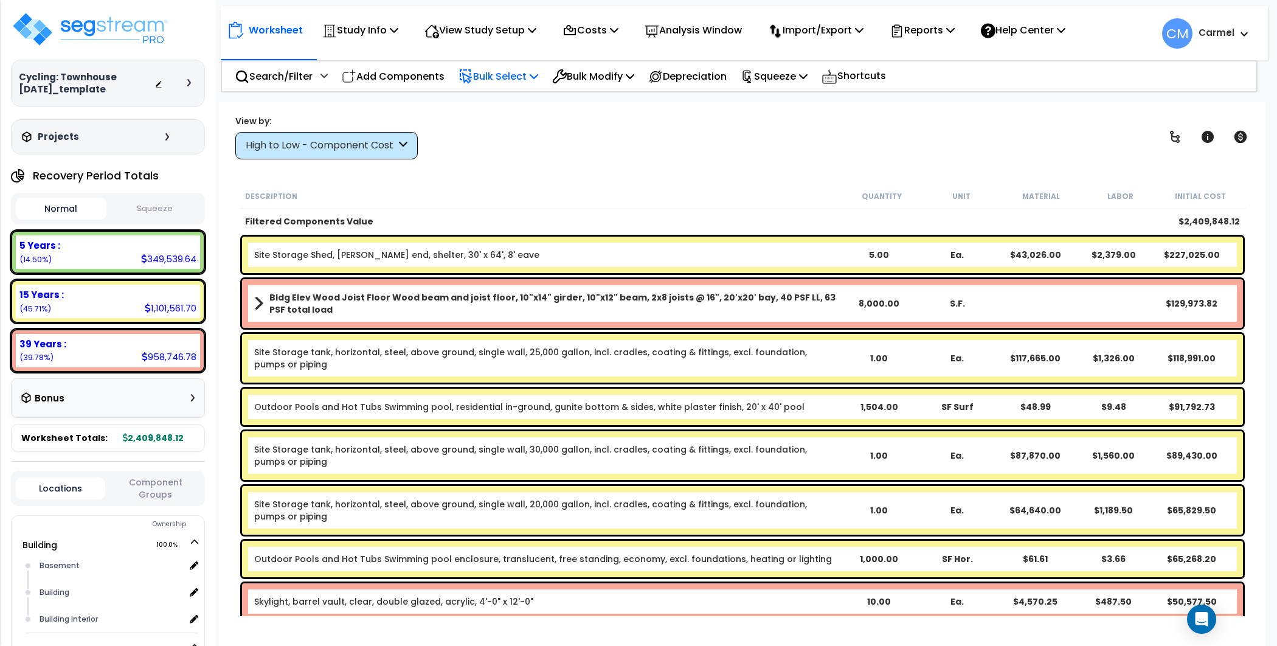
click at [520, 74] on p "Bulk Select" at bounding box center [498, 76] width 80 height 16
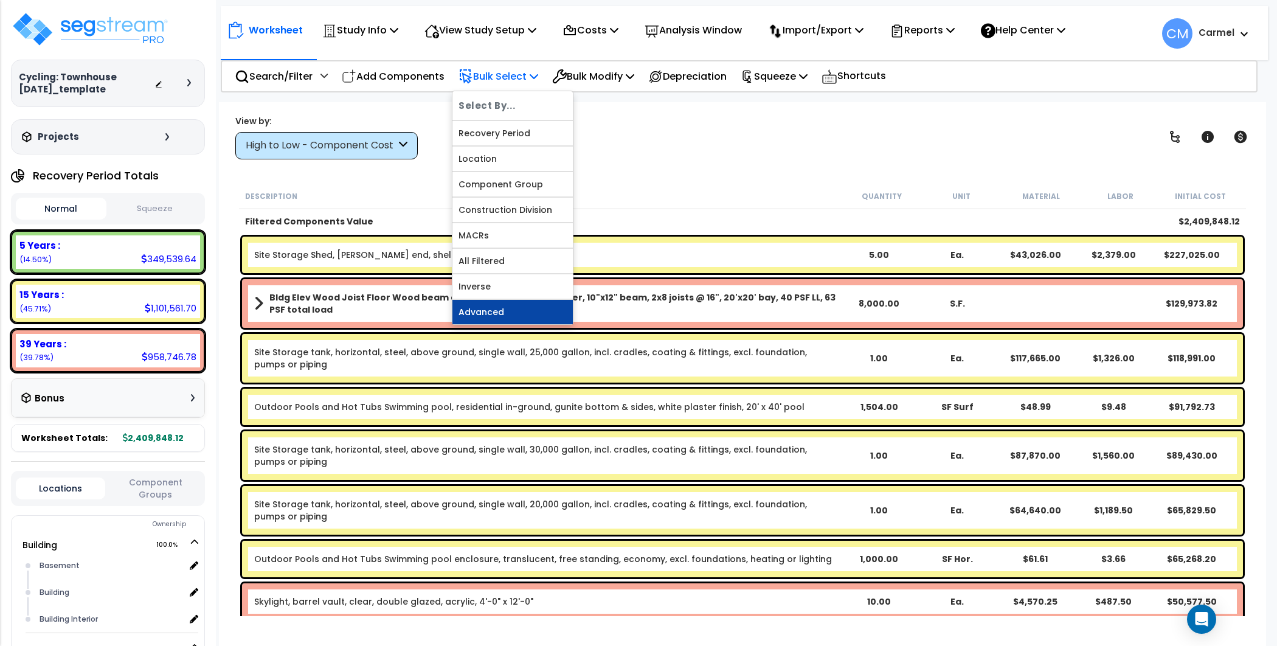
click at [520, 312] on link "Advanced" at bounding box center [512, 312] width 120 height 24
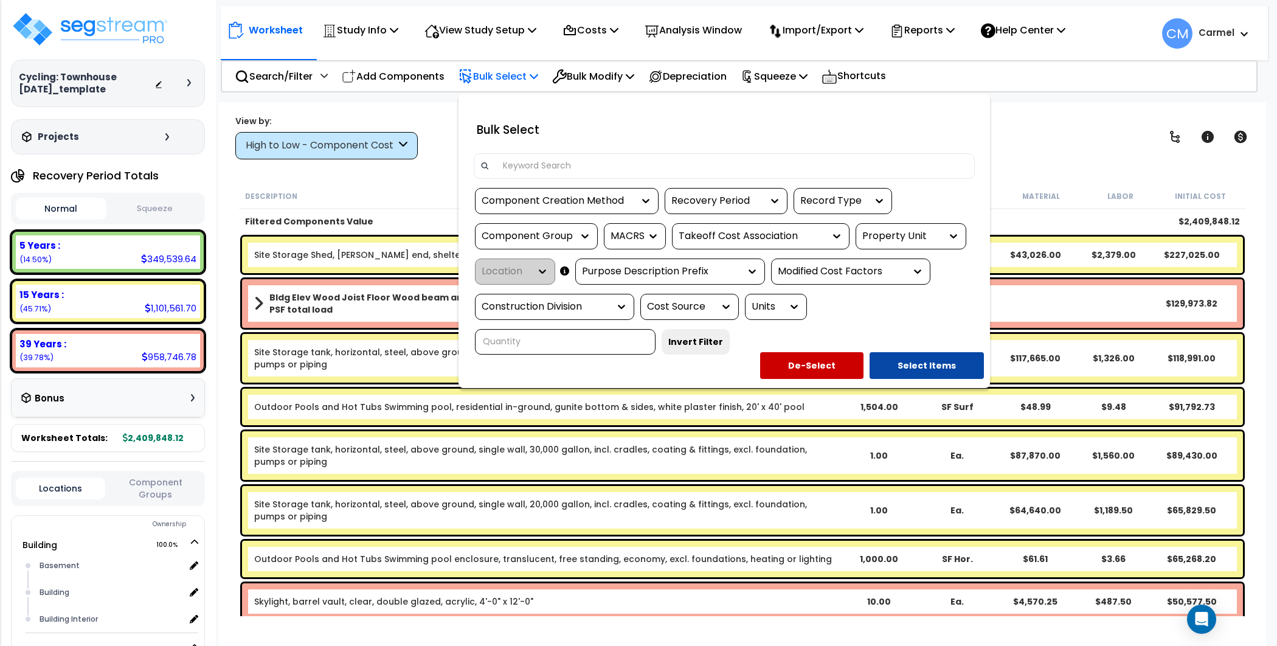
click at [630, 81] on div at bounding box center [638, 323] width 1277 height 646
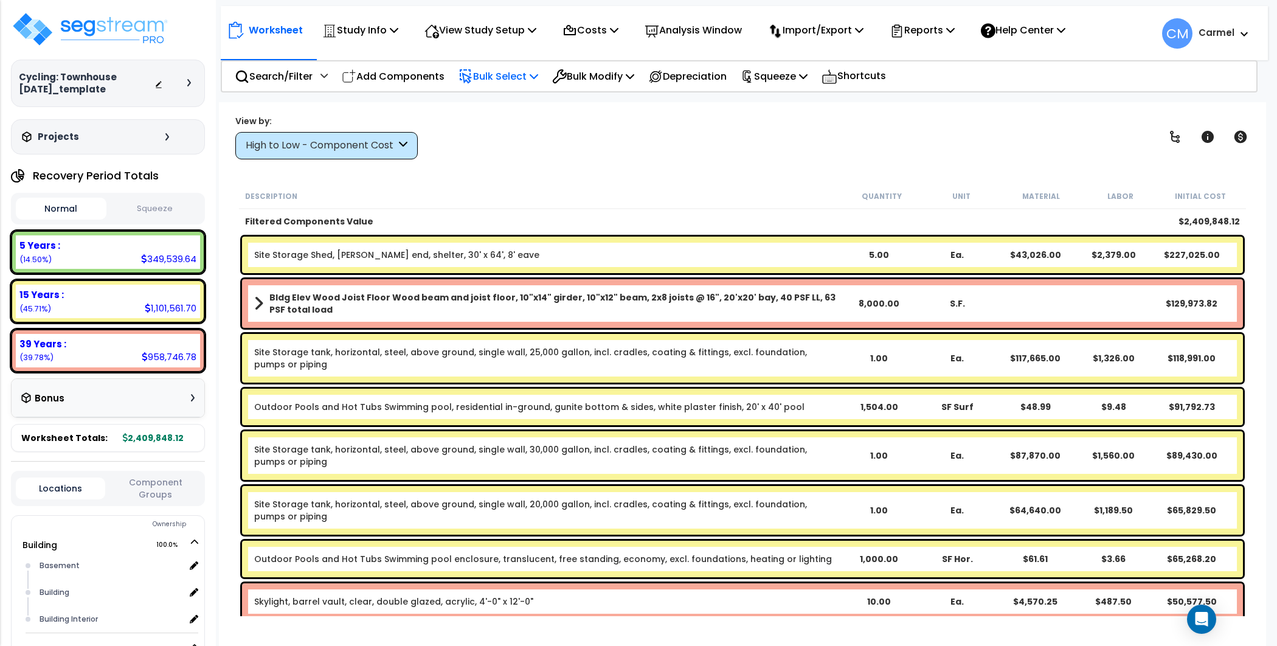
click at [630, 81] on p "Bulk Modify" at bounding box center [593, 76] width 82 height 16
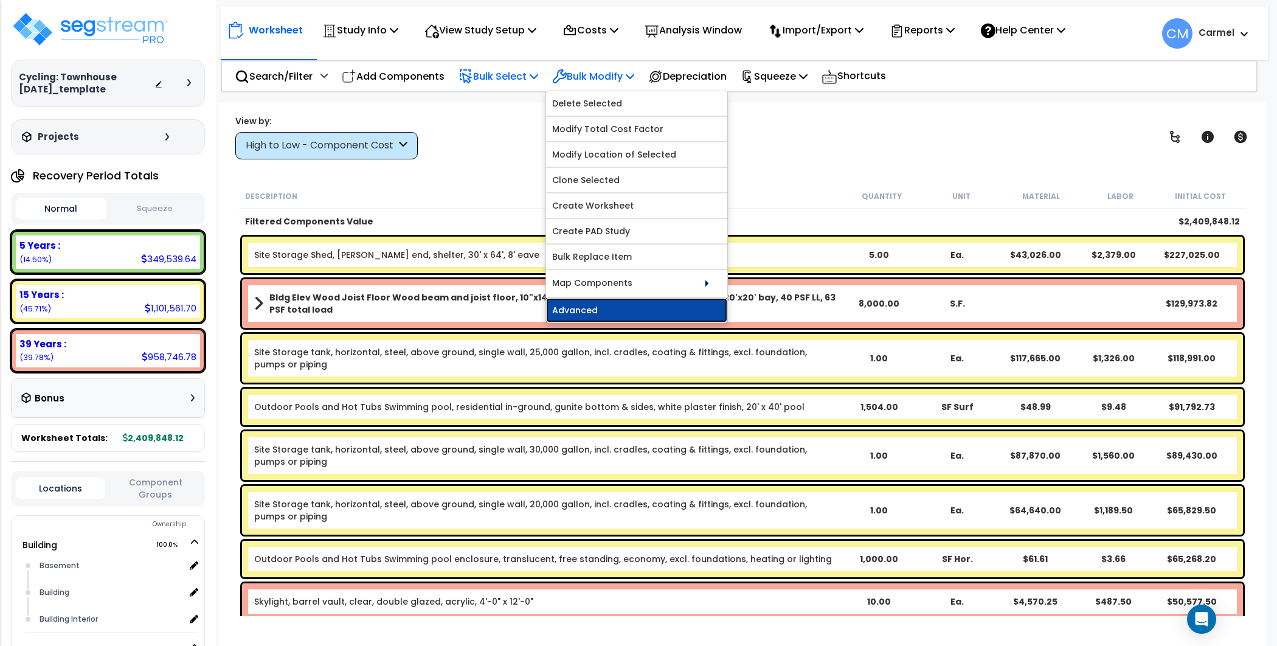
click at [610, 311] on link "Advanced" at bounding box center [636, 310] width 181 height 24
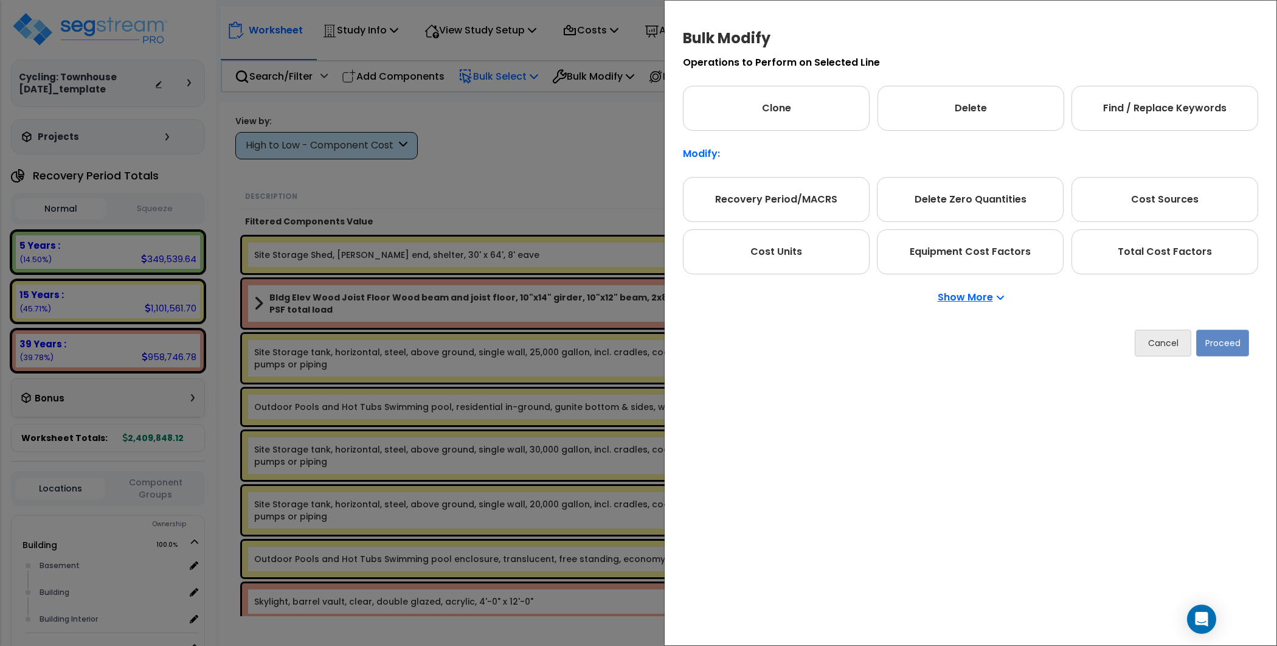
click at [585, 145] on div "Bulk Modify Operations to Perform on Selected Line Clone Delete Find / Replace …" at bounding box center [638, 323] width 1277 height 646
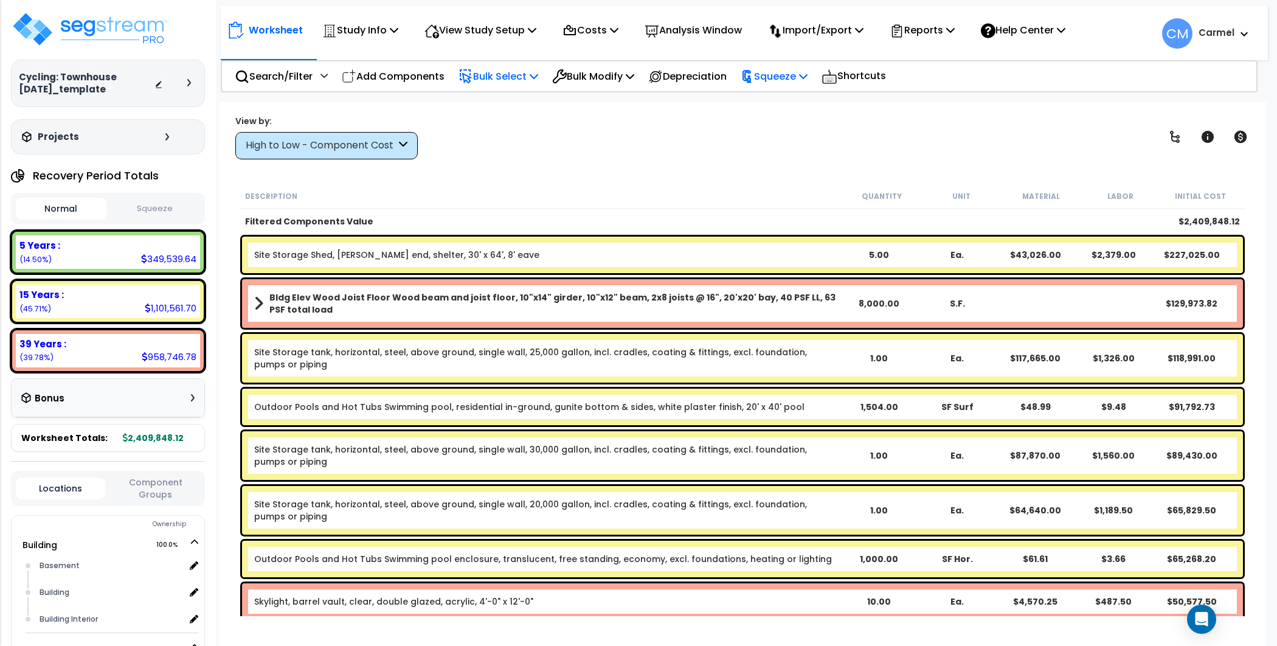
click at [807, 68] on p "Squeeze" at bounding box center [773, 76] width 67 height 16
click at [816, 130] on link "Show Advanced" at bounding box center [794, 129] width 120 height 24
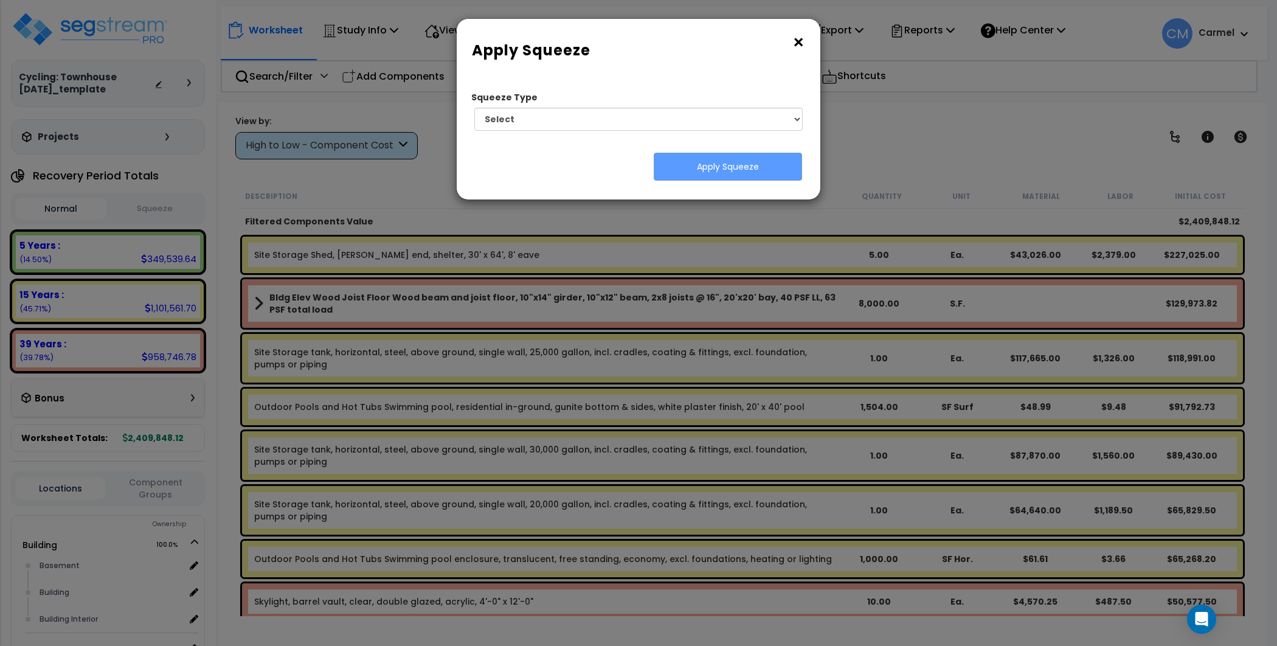
click at [799, 39] on button "×" at bounding box center [798, 42] width 13 height 19
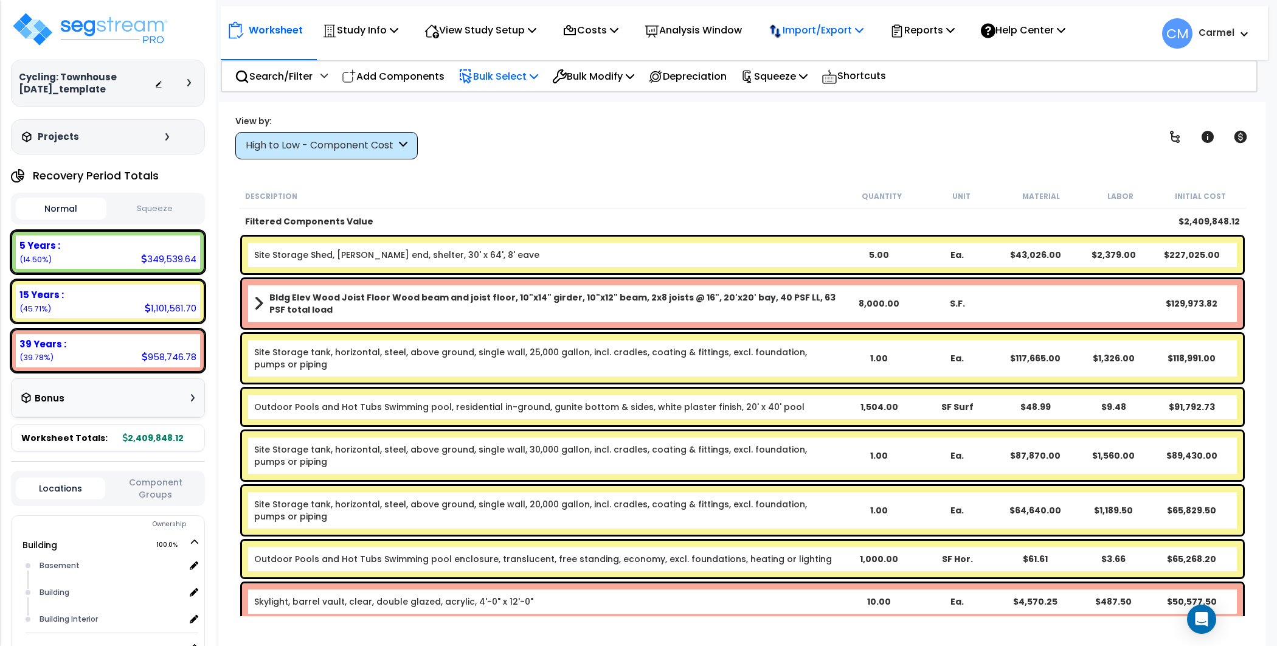
click at [837, 33] on p "Import/Export" at bounding box center [815, 30] width 95 height 16
click at [694, 164] on div "Worksheet Study Info Study Setup Add Property Unit Template study Clone study CM" at bounding box center [742, 425] width 1047 height 646
click at [787, 139] on div "View by: High to Low - Component Cost High to Low - Component Cost" at bounding box center [742, 136] width 1023 height 45
click at [302, 140] on div "High to Low - Component Cost" at bounding box center [321, 146] width 150 height 14
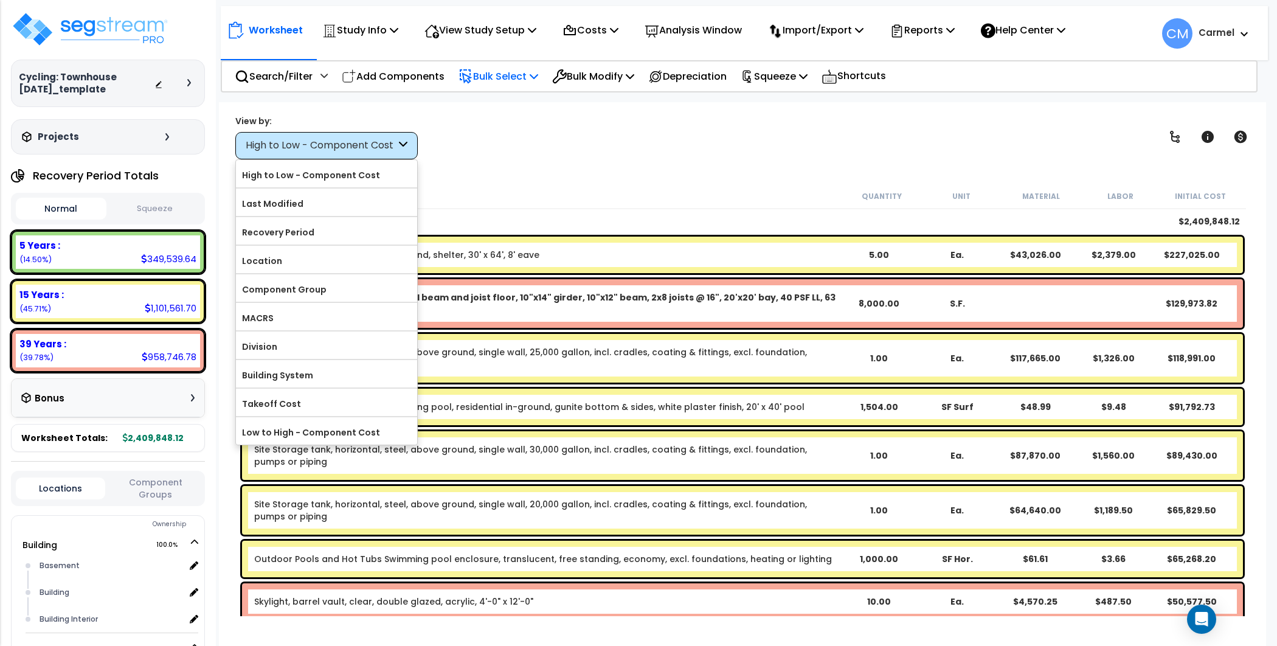
click at [492, 146] on div "View by: High to Low - Component Cost High to Low - Component Cost" at bounding box center [742, 136] width 1023 height 45
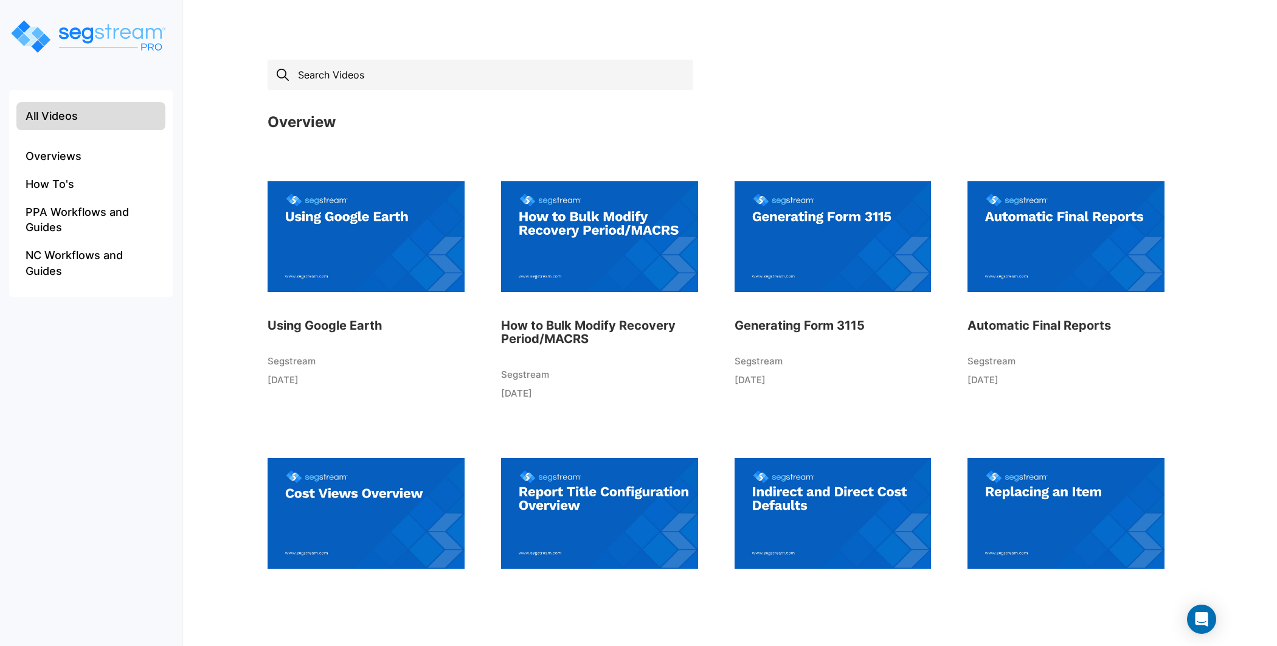
click at [447, 85] on input "text" at bounding box center [480, 75] width 426 height 30
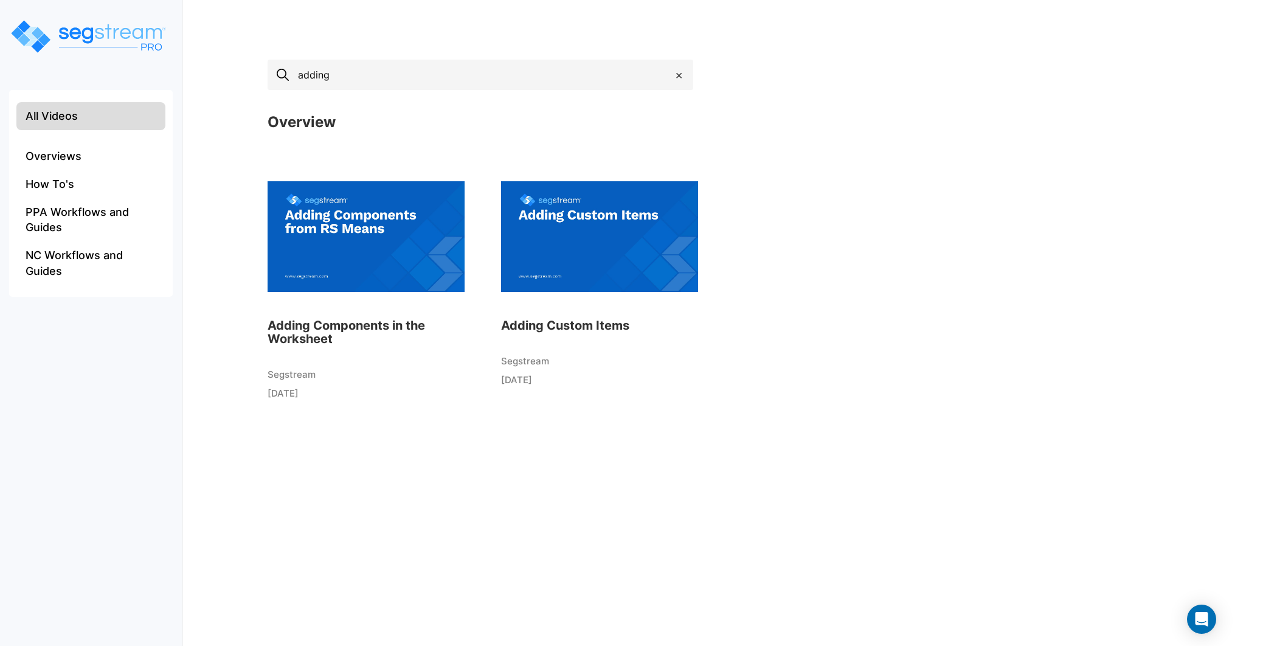
type input "adding"
click at [326, 233] on img at bounding box center [365, 237] width 197 height 134
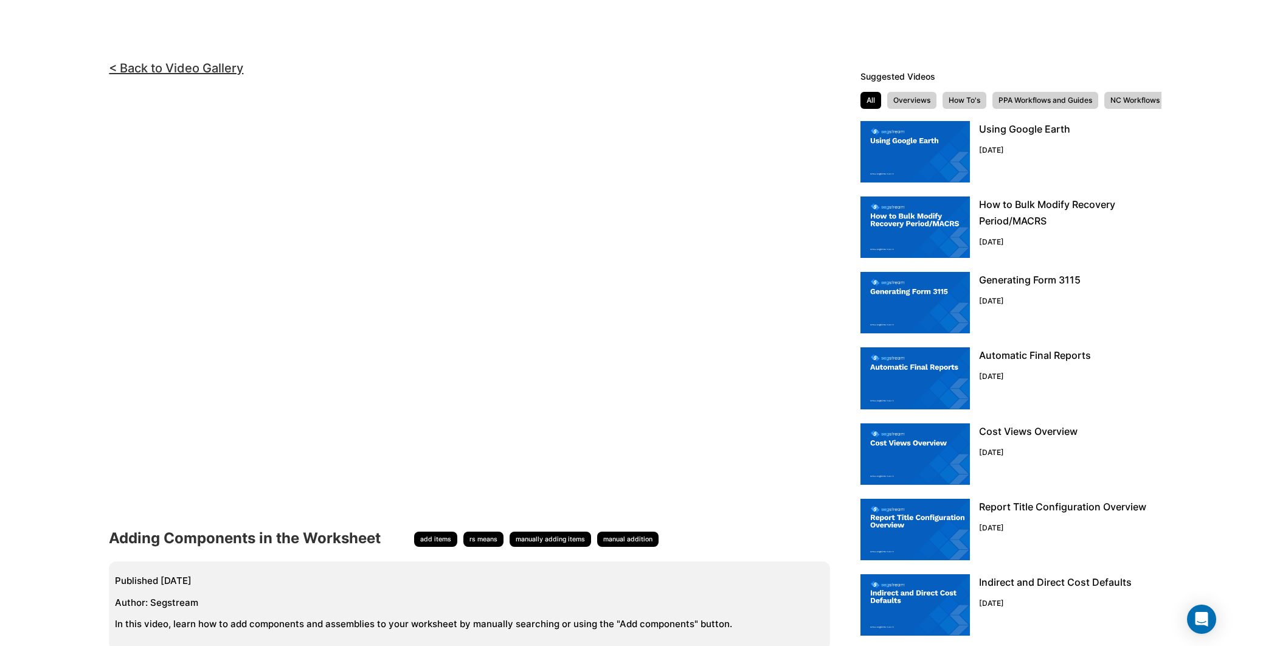
scroll to position [0, 46]
click at [158, 61] on link "< Back to Video Gallery" at bounding box center [176, 68] width 134 height 15
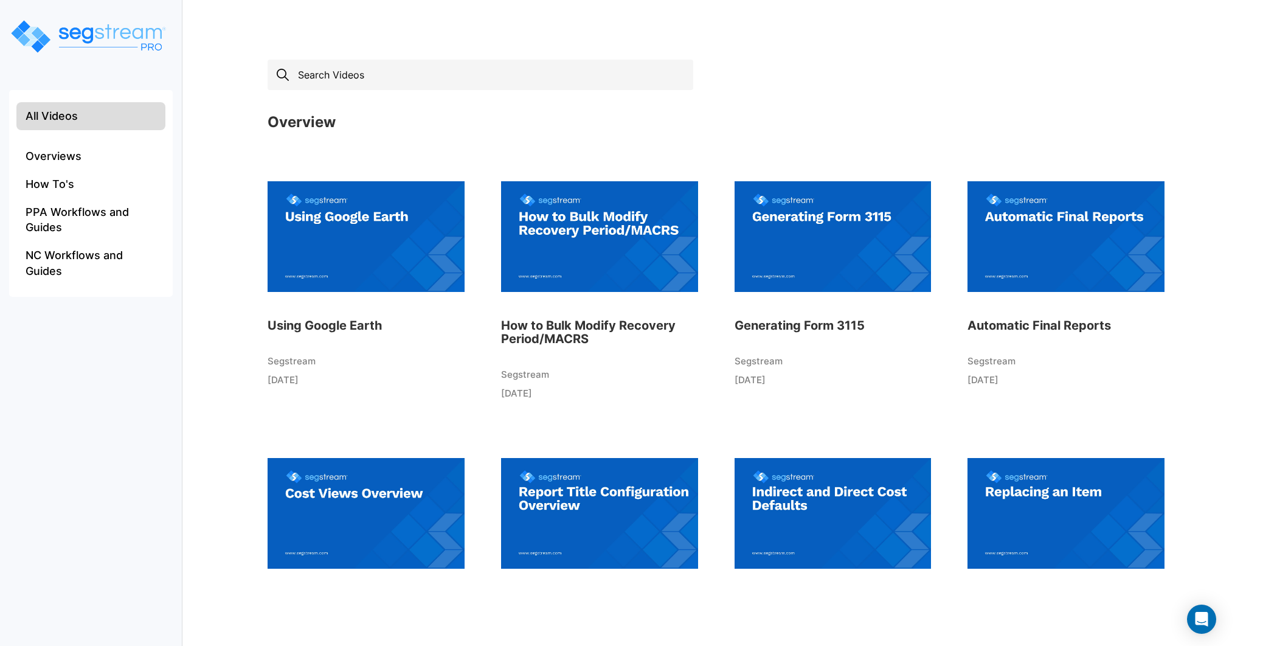
click at [353, 79] on input "text" at bounding box center [480, 75] width 426 height 30
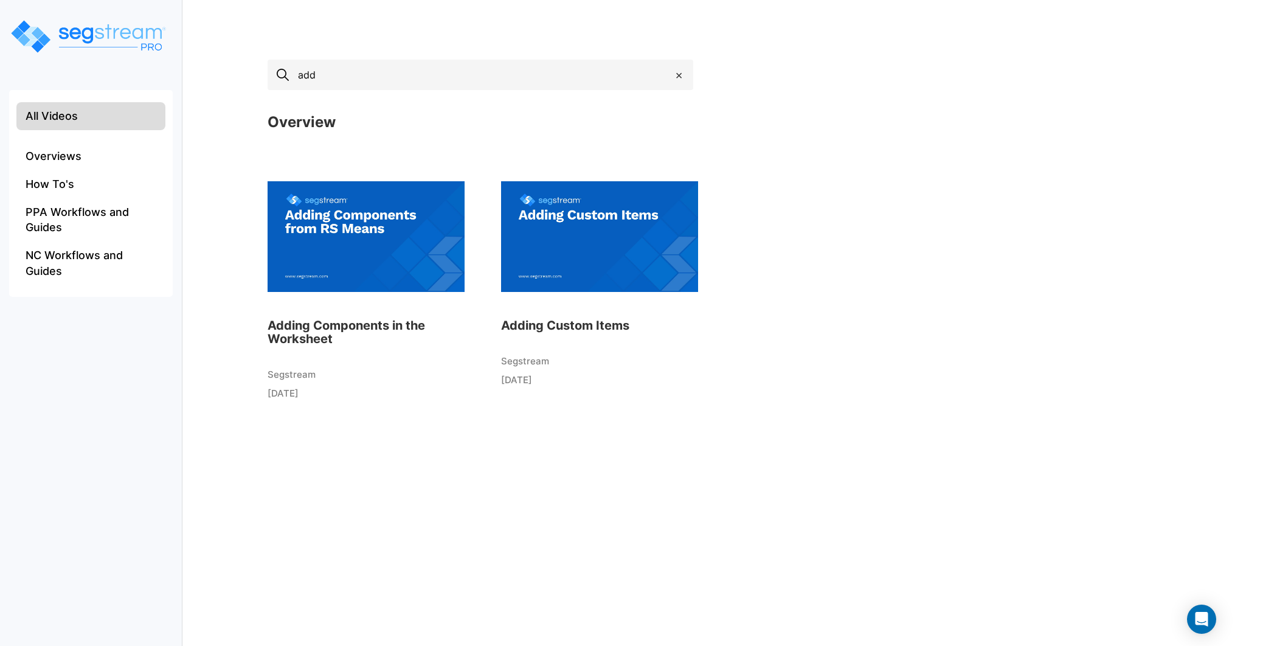
type input "add"
click at [511, 243] on img at bounding box center [599, 237] width 197 height 134
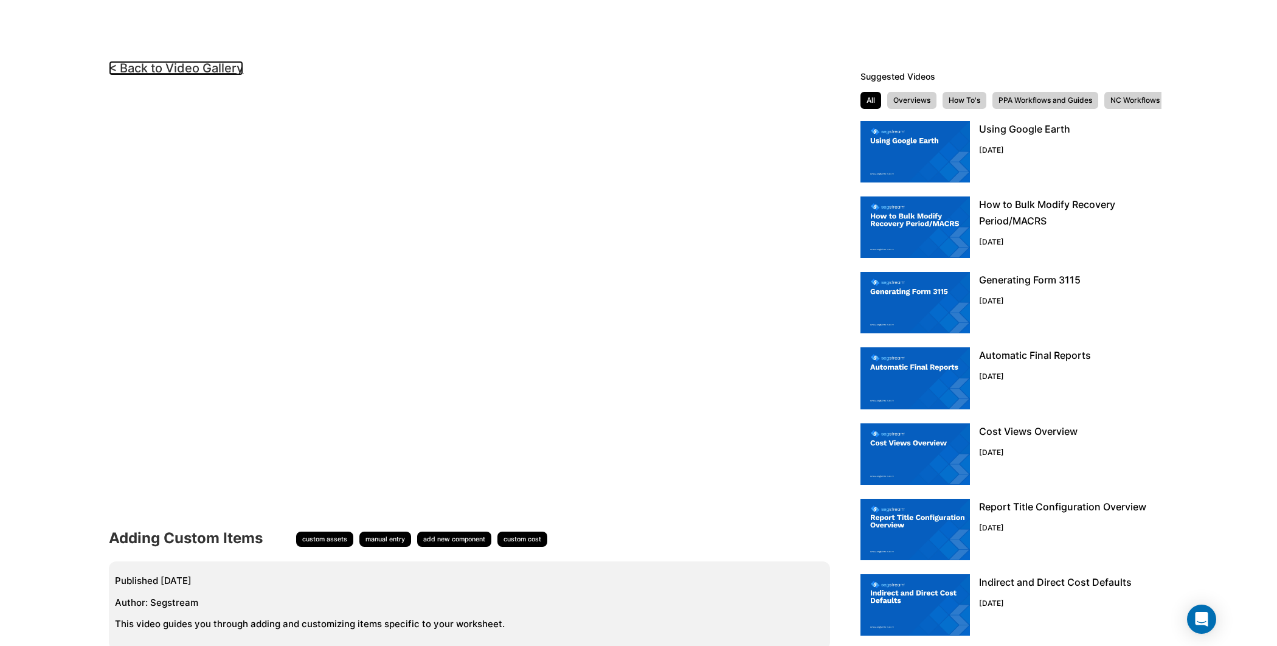
click at [240, 69] on link "< Back to Video Gallery" at bounding box center [176, 68] width 134 height 15
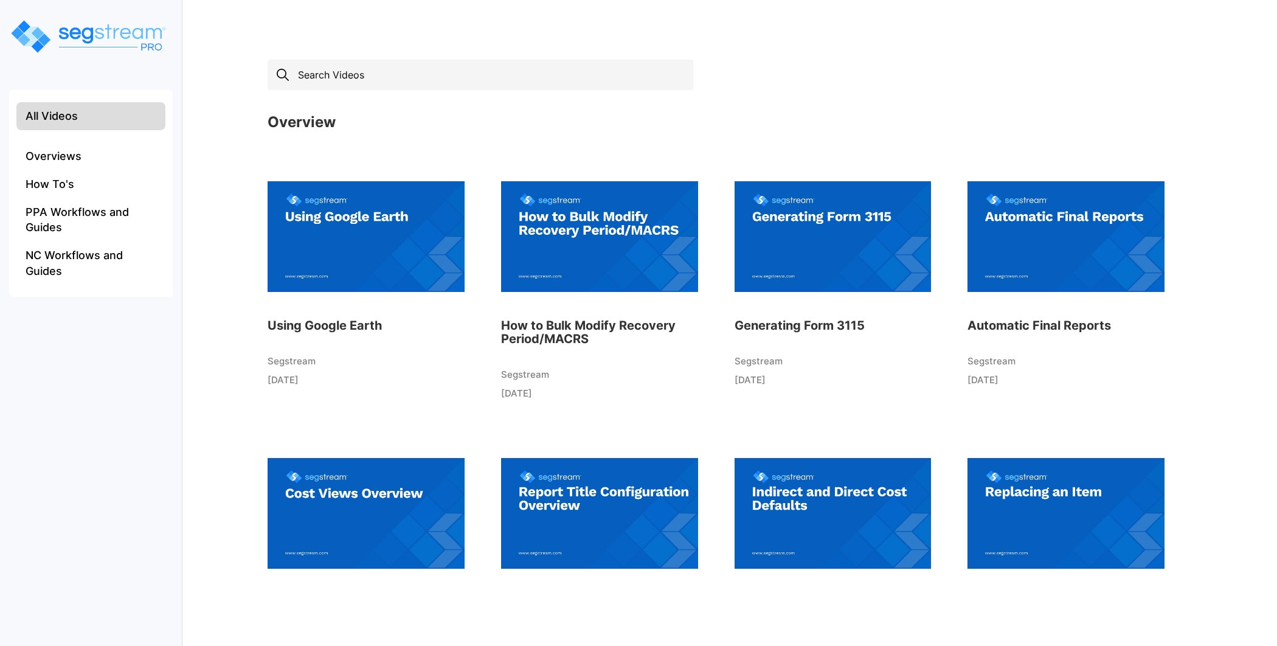
click at [354, 83] on input "text" at bounding box center [480, 75] width 426 height 30
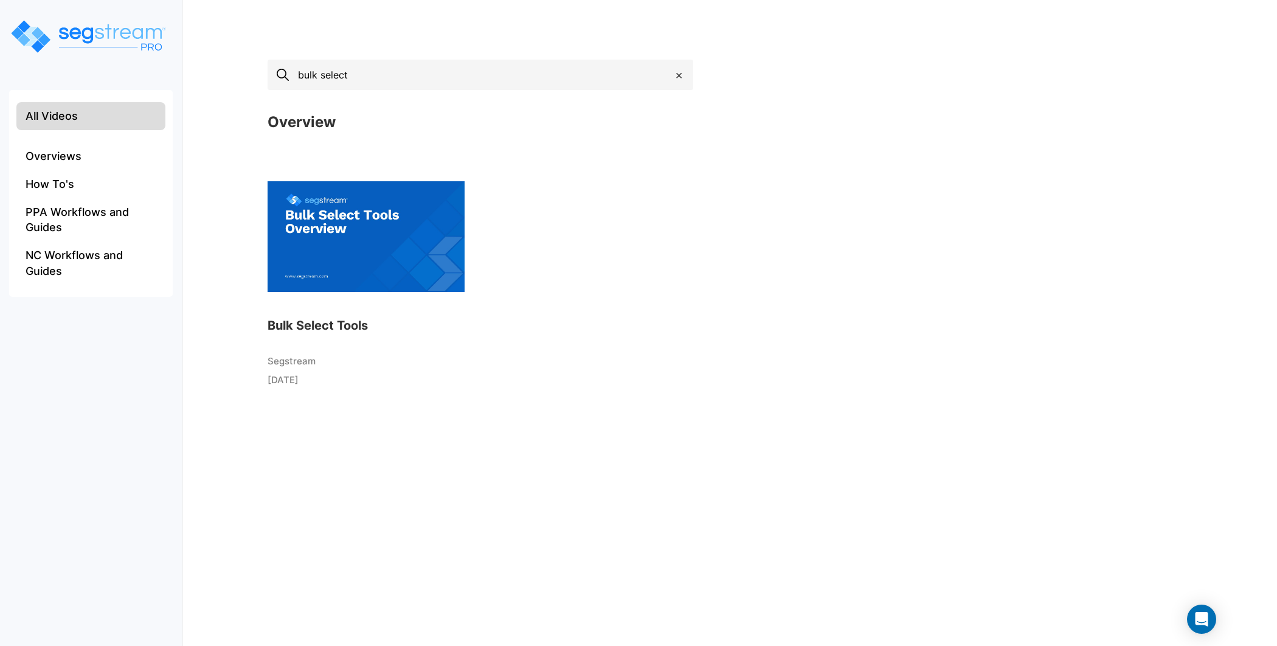
type input "bulk select"
click at [334, 246] on img at bounding box center [365, 237] width 197 height 134
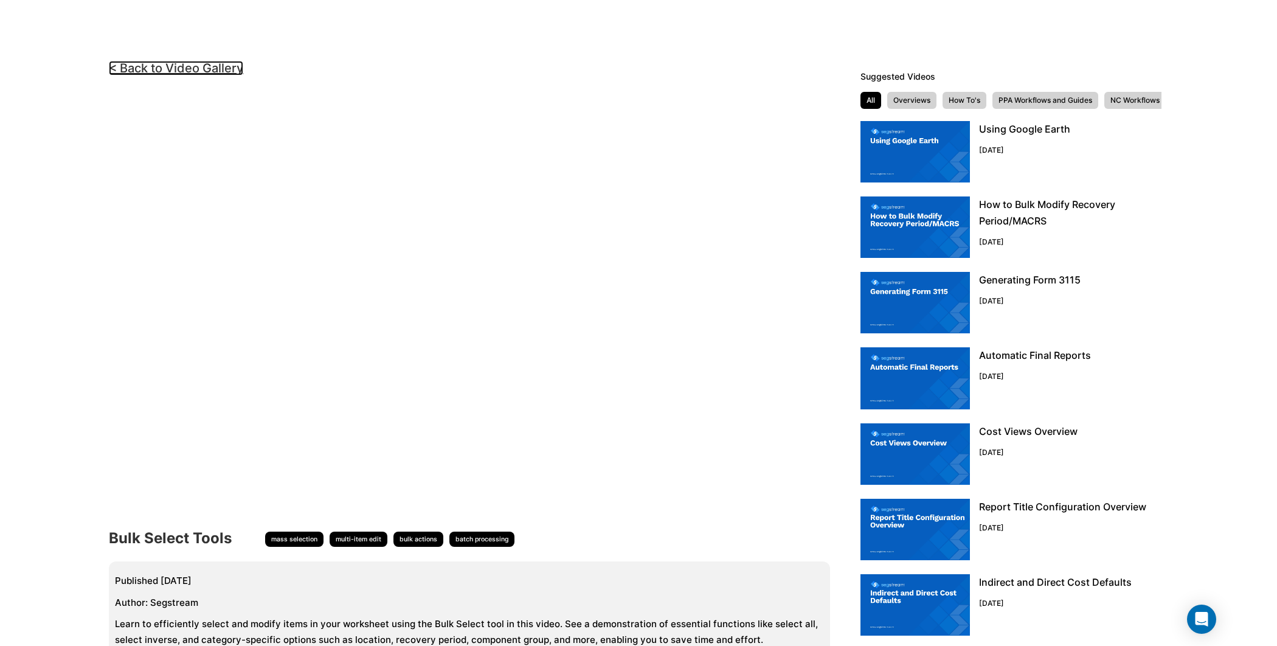
click at [202, 65] on link "< Back to Video Gallery" at bounding box center [176, 68] width 134 height 15
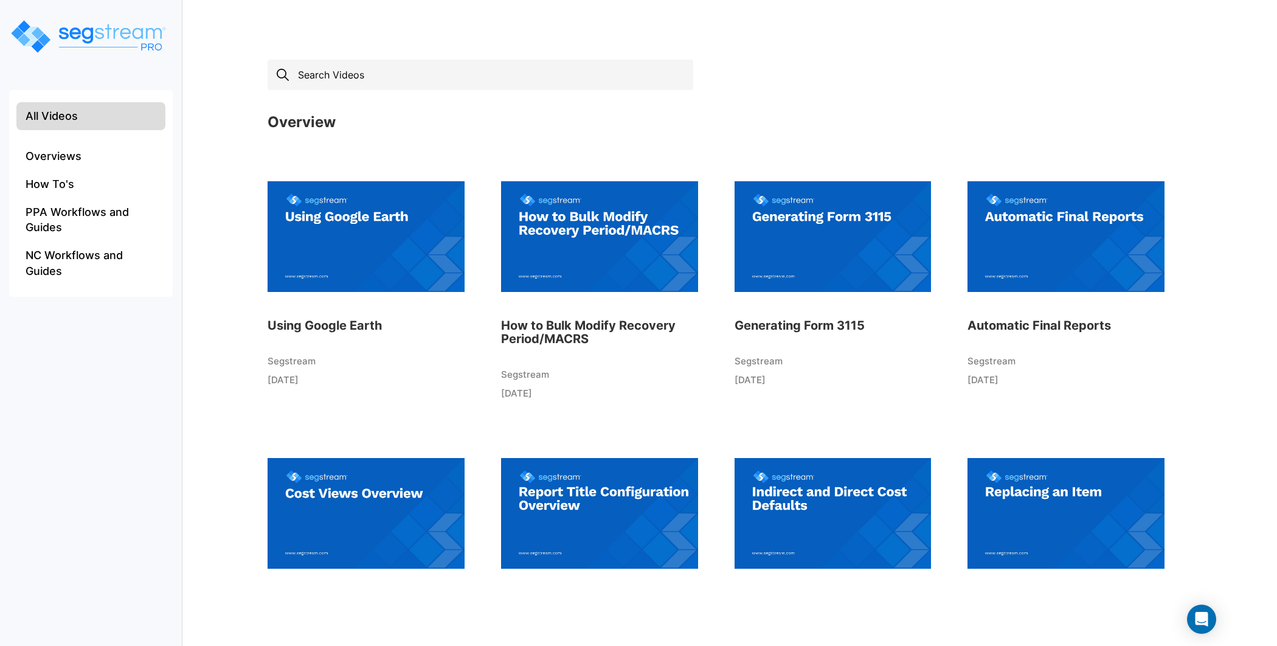
click at [367, 74] on input "text" at bounding box center [480, 75] width 426 height 30
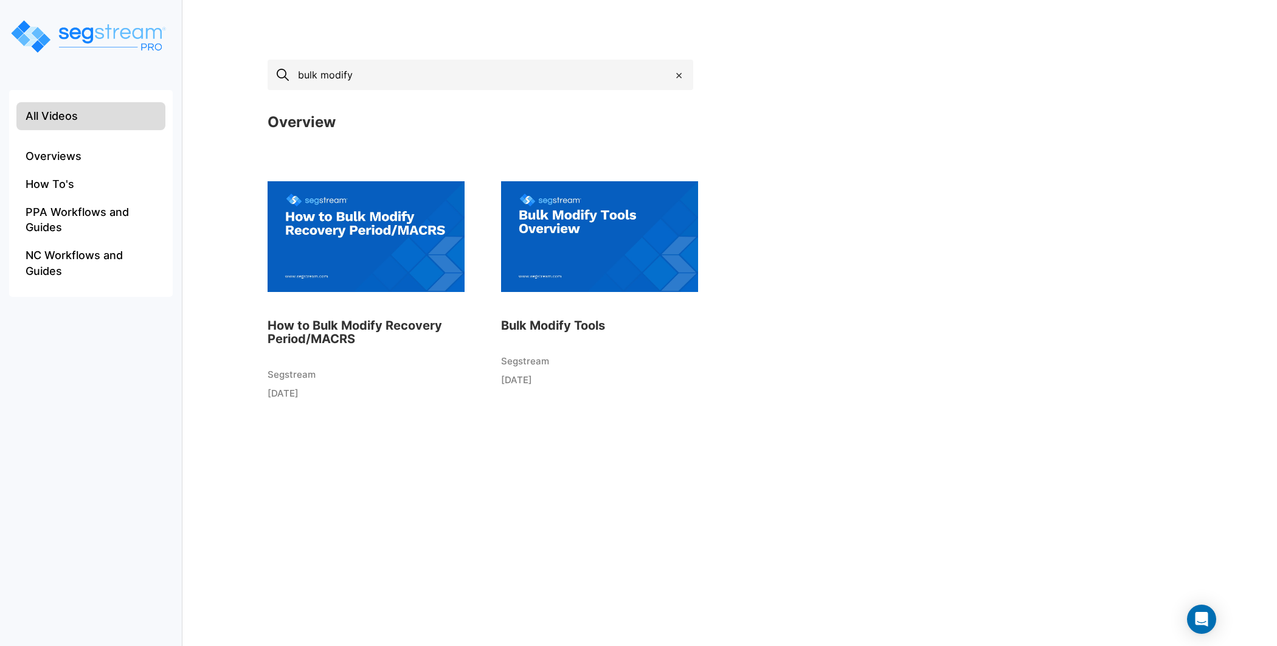
type input "bulk modify"
click at [596, 266] on img at bounding box center [599, 237] width 197 height 134
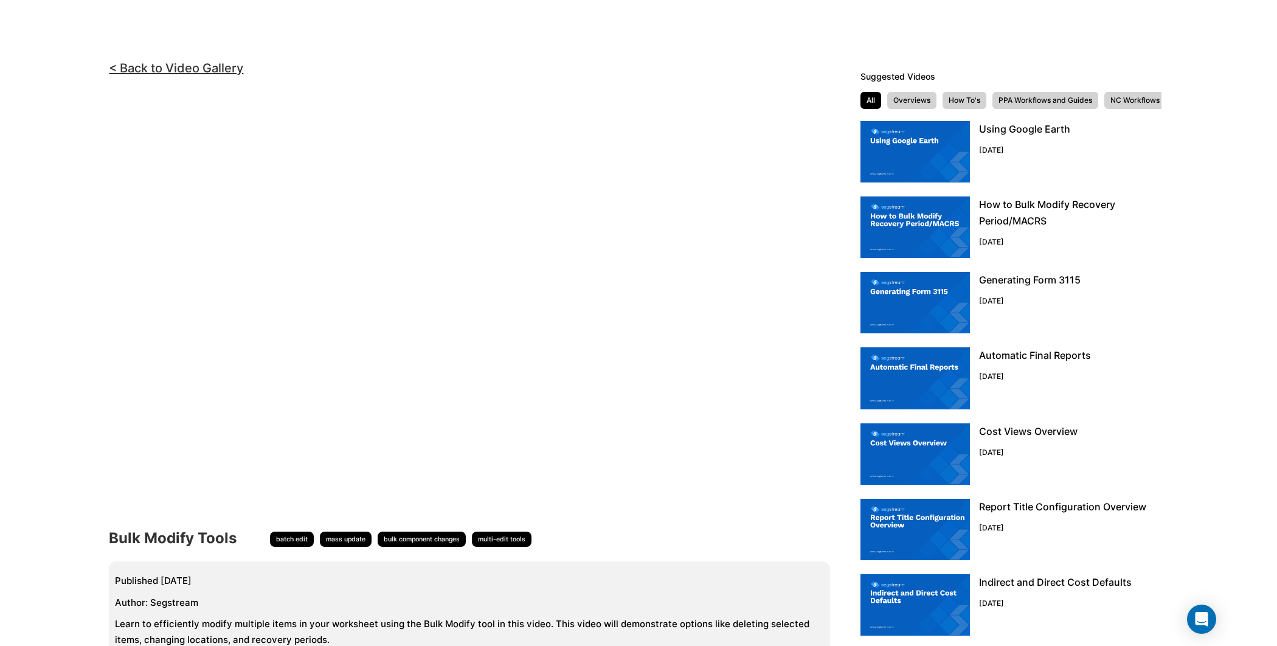
click at [947, 226] on img at bounding box center [914, 226] width 109 height 61
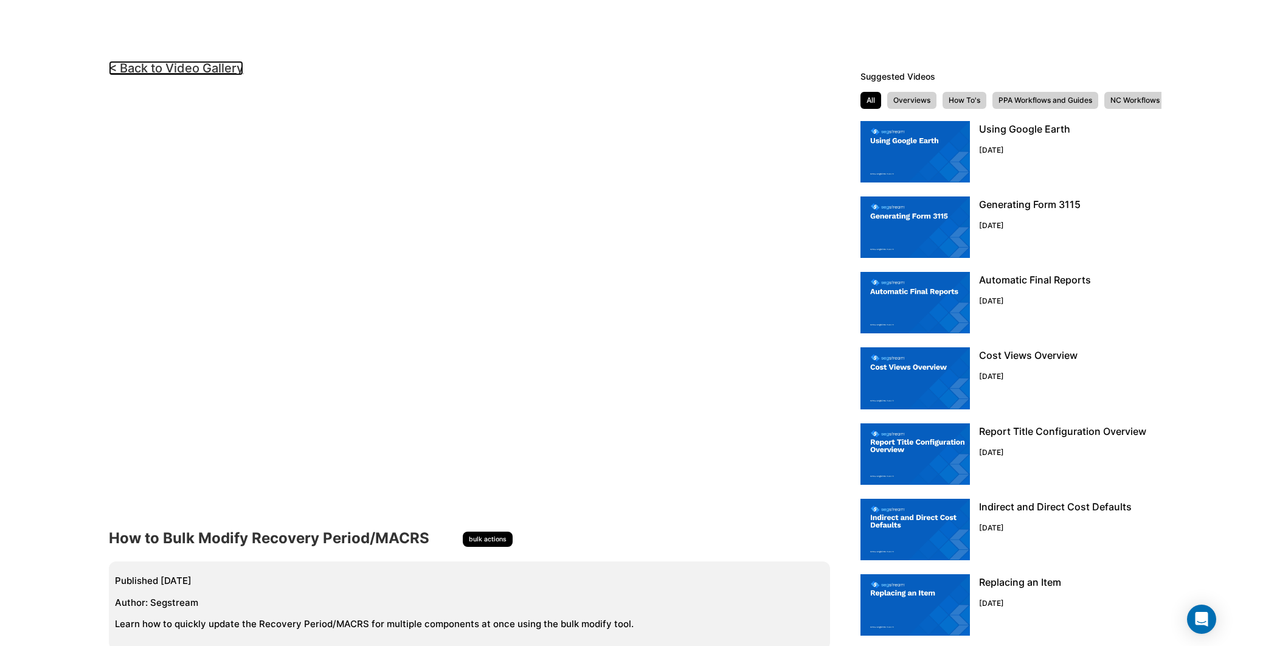
click at [241, 69] on link "< Back to Video Gallery" at bounding box center [176, 68] width 134 height 15
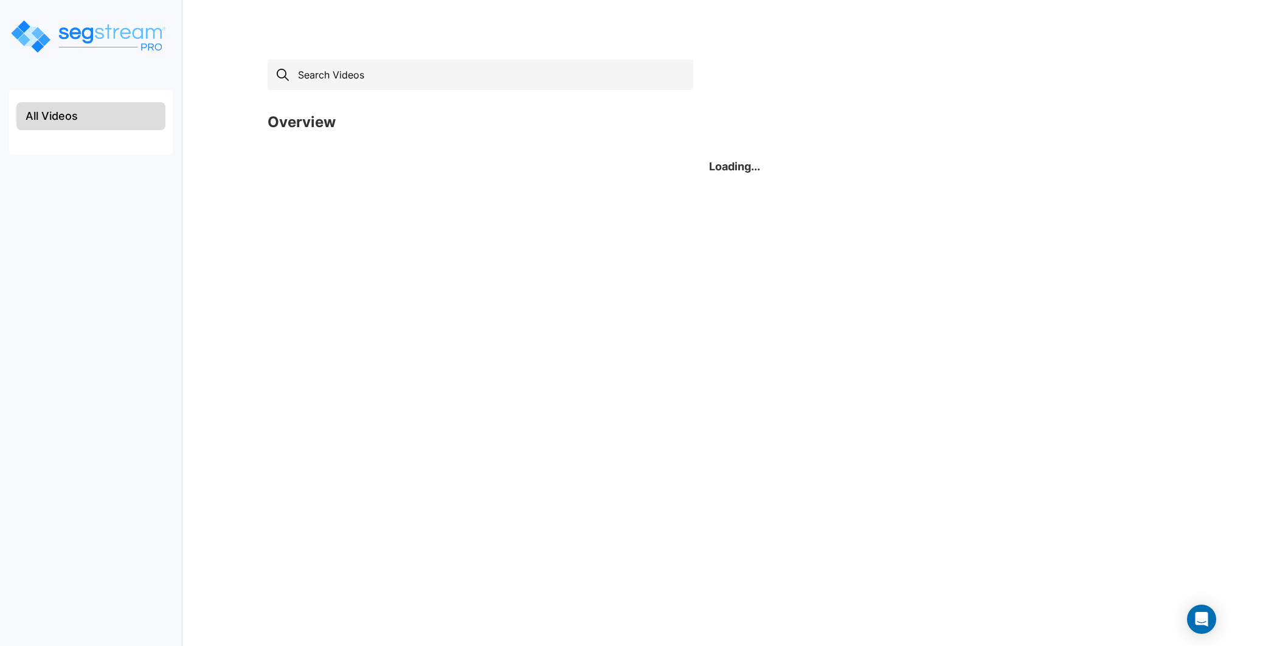
click at [452, 74] on input "text" at bounding box center [480, 75] width 426 height 30
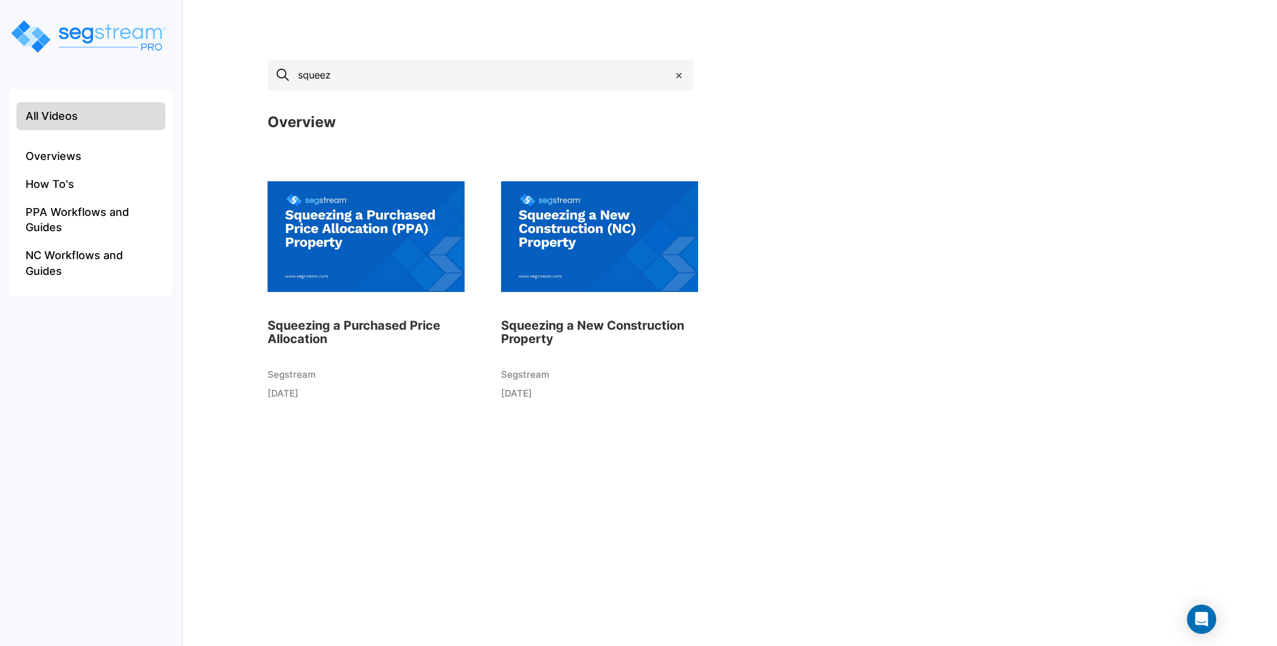
type input "squeez"
click at [350, 243] on img at bounding box center [365, 237] width 197 height 134
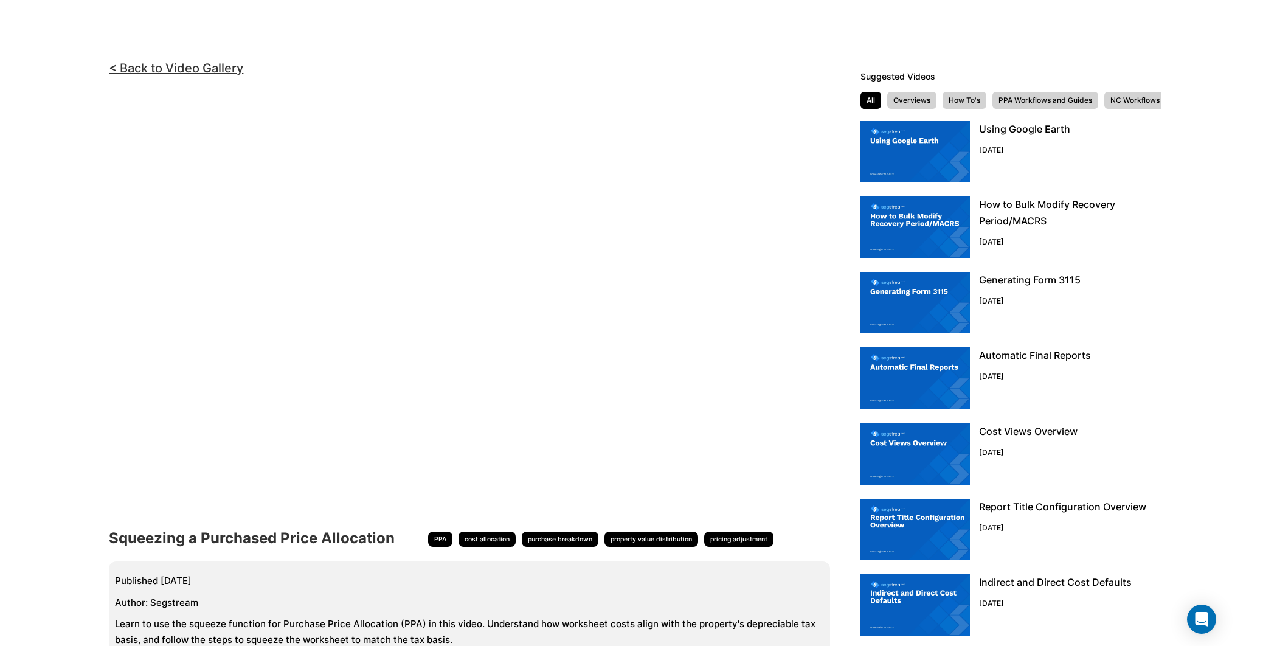
scroll to position [0, 46]
click at [218, 68] on link "< Back to Video Gallery" at bounding box center [176, 68] width 134 height 15
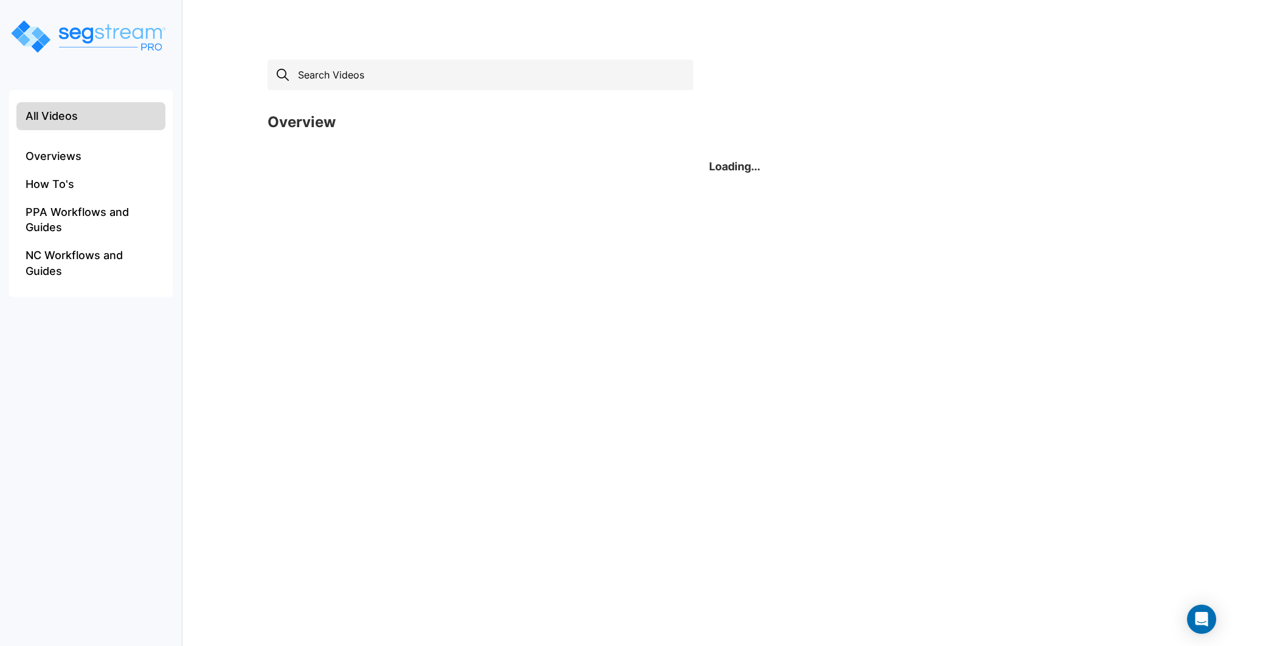
click at [389, 86] on input "text" at bounding box center [480, 75] width 426 height 30
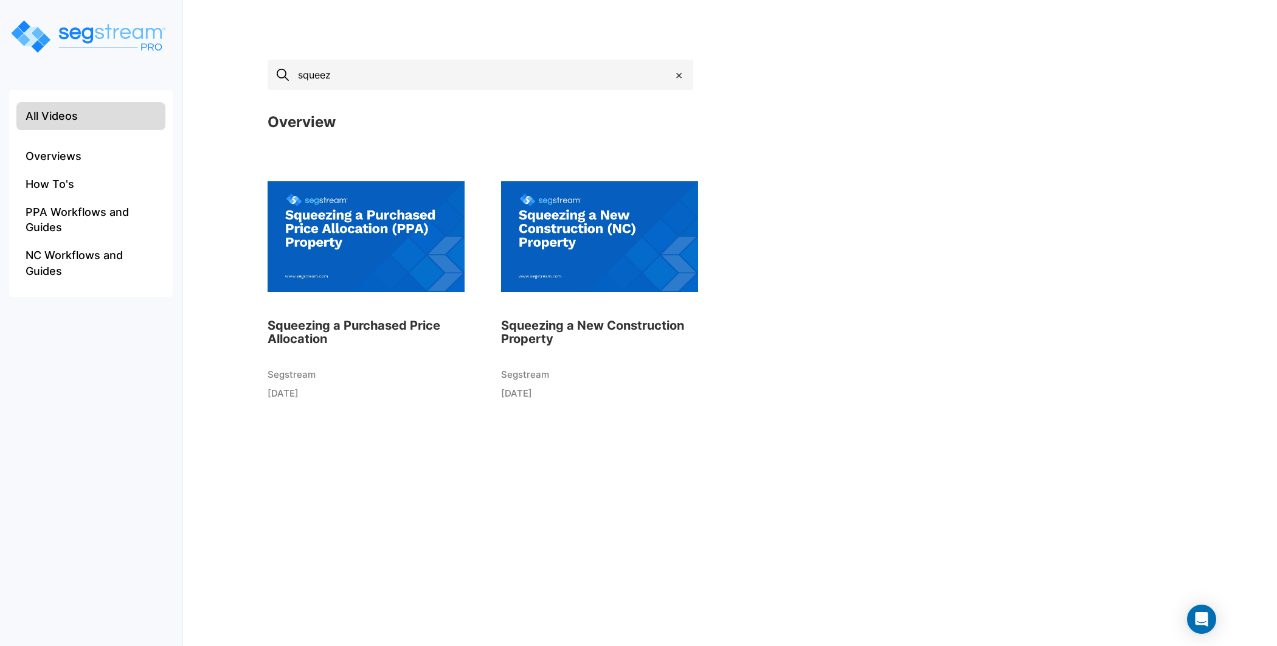
type input "squeez"
click at [554, 235] on img at bounding box center [599, 237] width 197 height 134
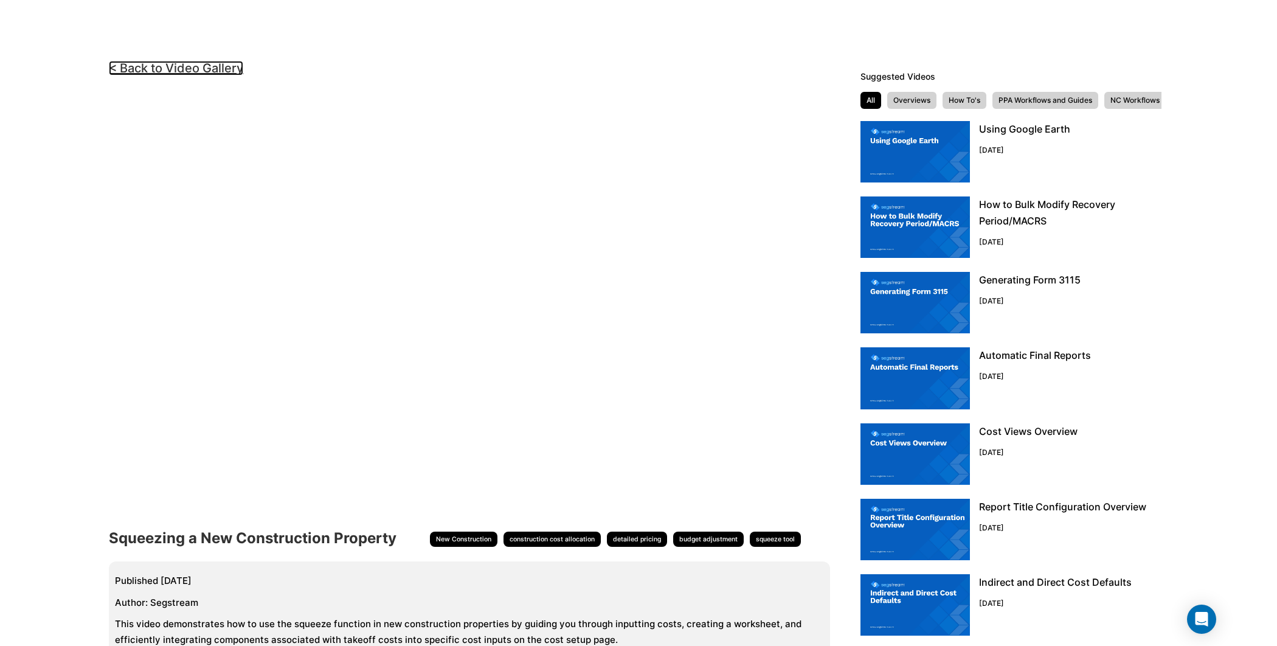
click at [216, 65] on link "< Back to Video Gallery" at bounding box center [176, 68] width 134 height 15
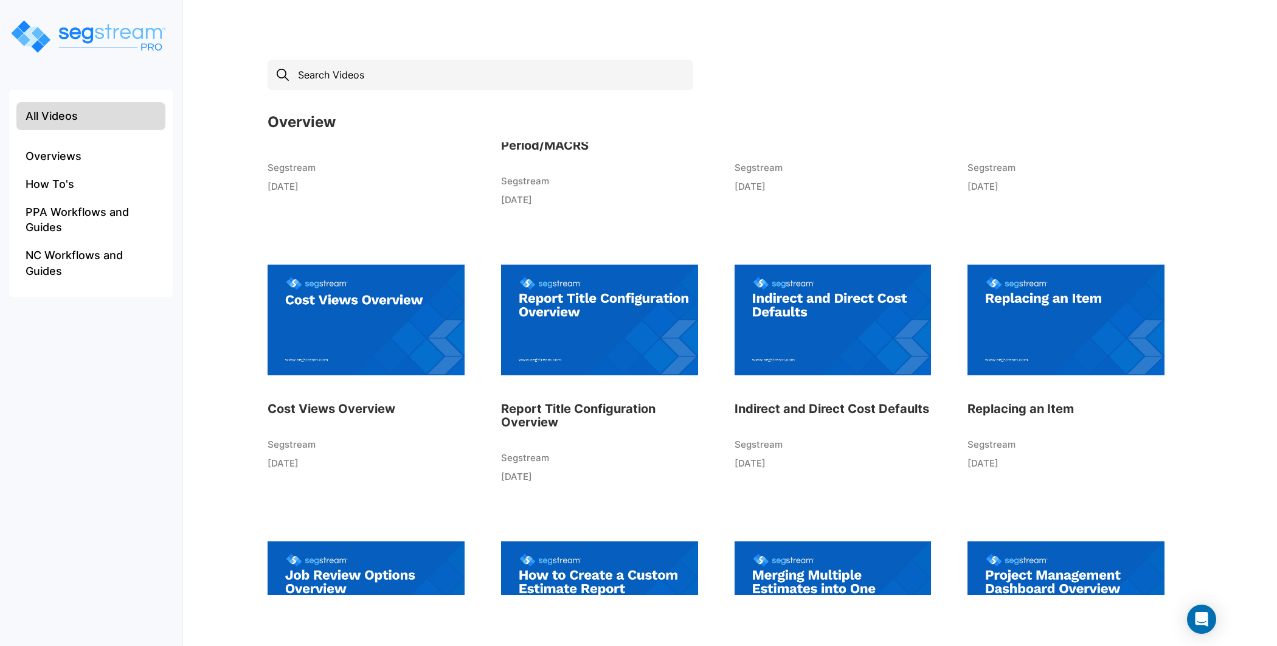
scroll to position [202, 0]
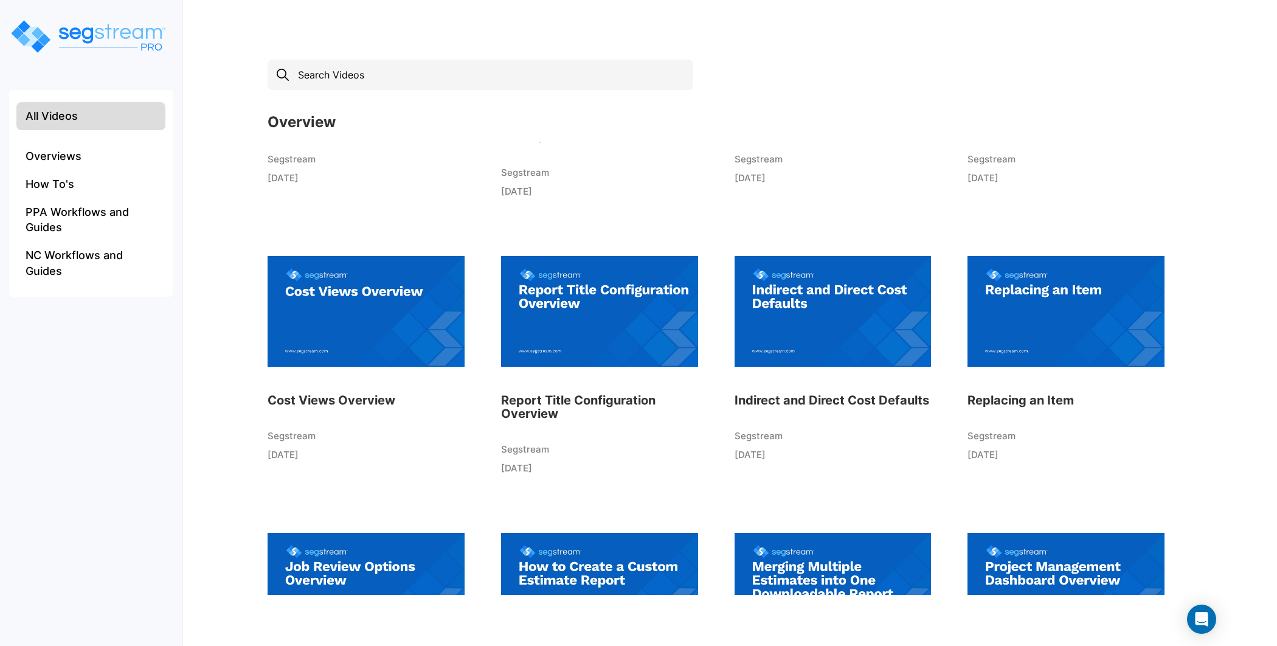
click at [1145, 100] on div "× Overview Using Google Earth Segstream [DATE] How to Bulk Modify Recovery Peri…" at bounding box center [734, 339] width 958 height 584
